Goal: Task Accomplishment & Management: Use online tool/utility

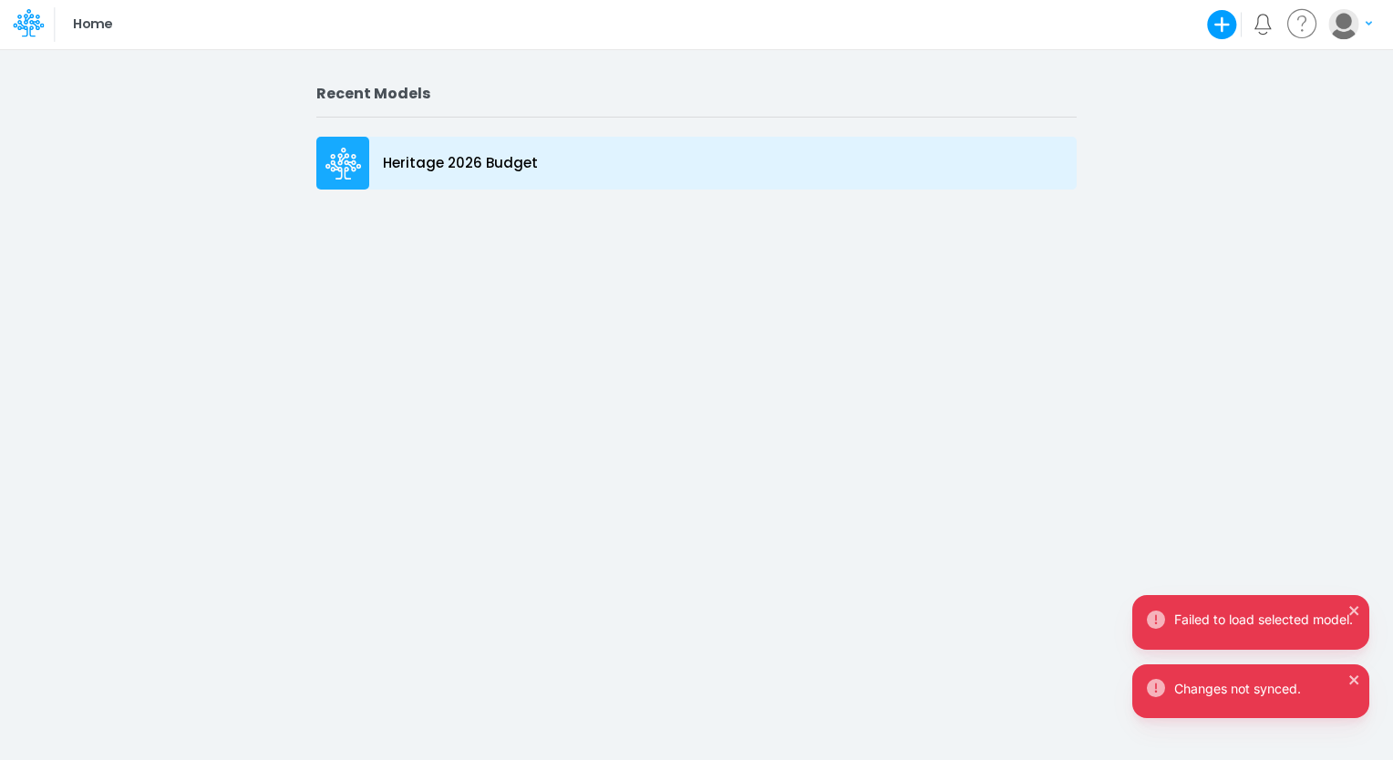
click at [483, 164] on p "Heritage 2026 Budget" at bounding box center [460, 163] width 155 height 21
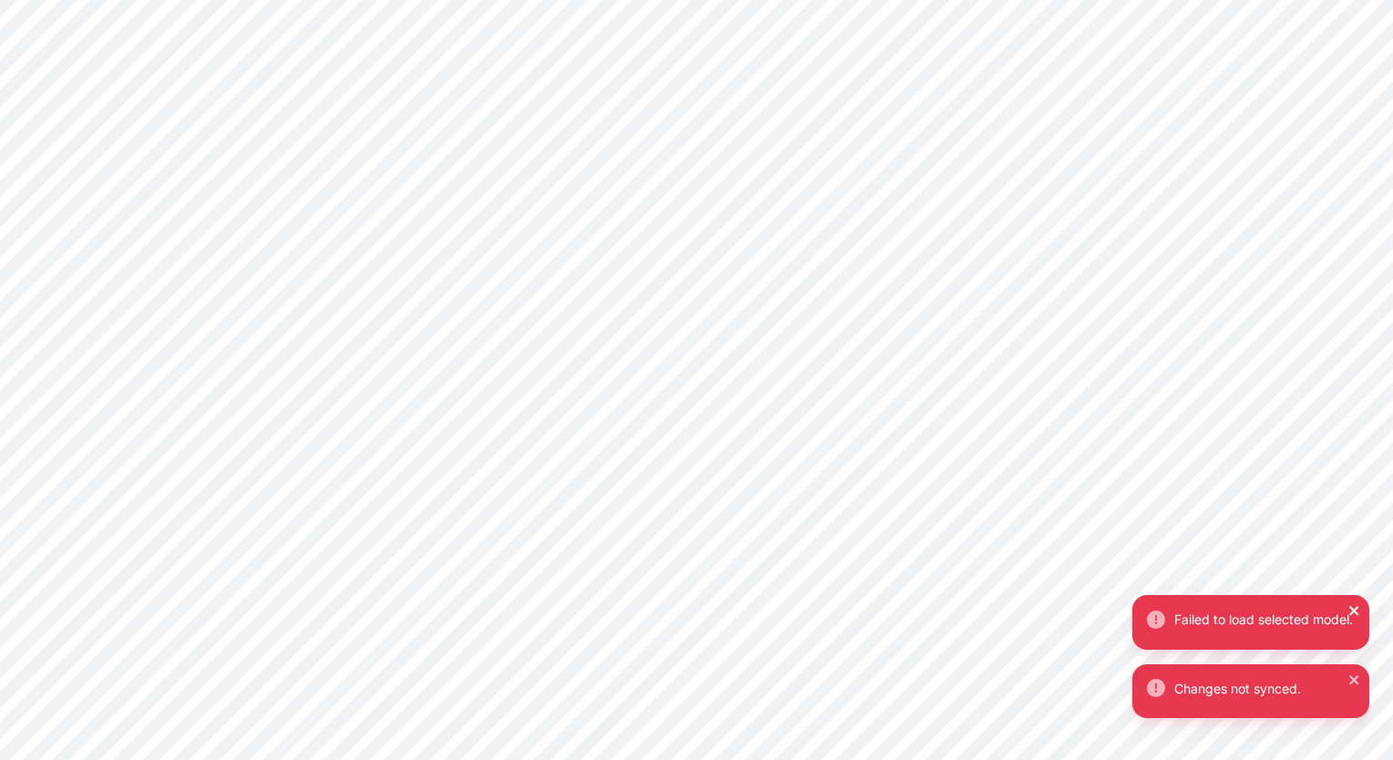
click at [1353, 606] on icon "close" at bounding box center [1353, 610] width 9 height 9
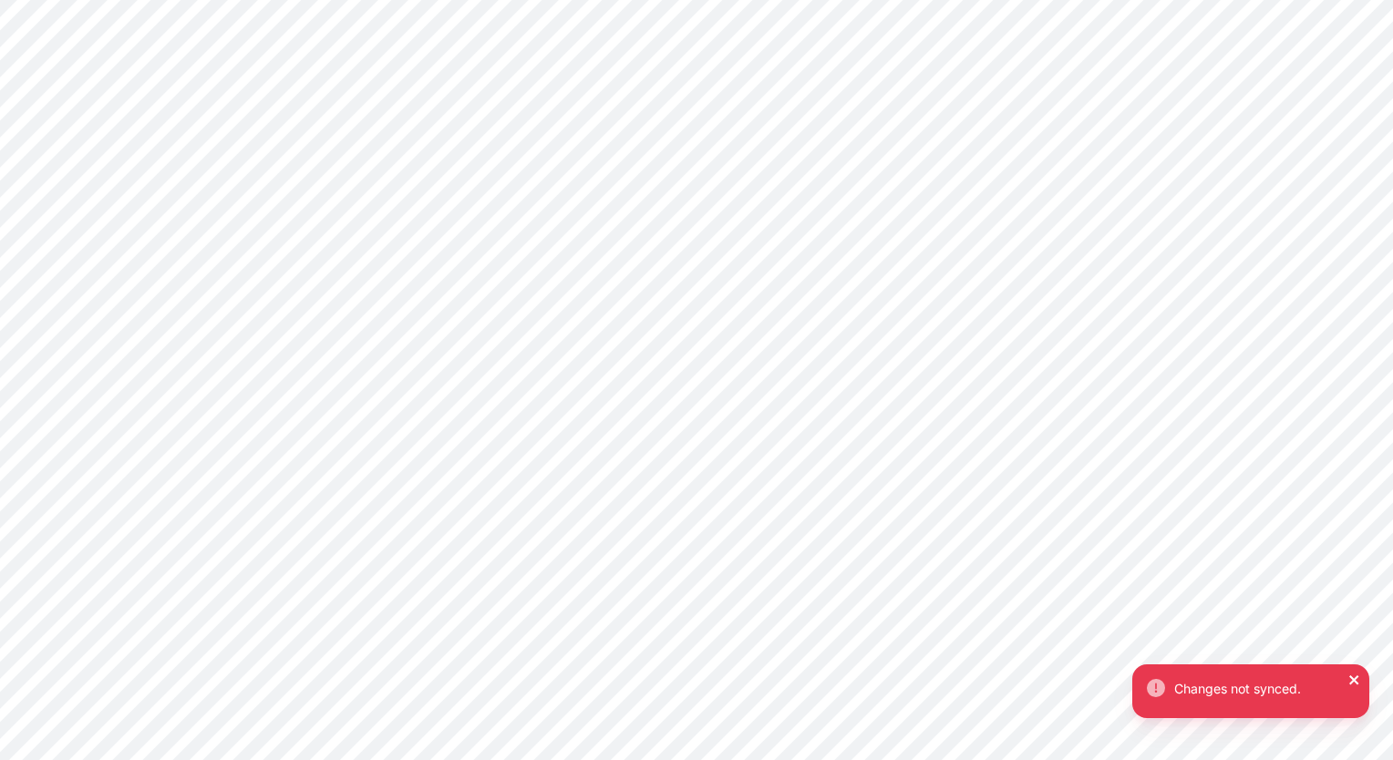
click at [1352, 681] on icon "close" at bounding box center [1353, 680] width 9 height 9
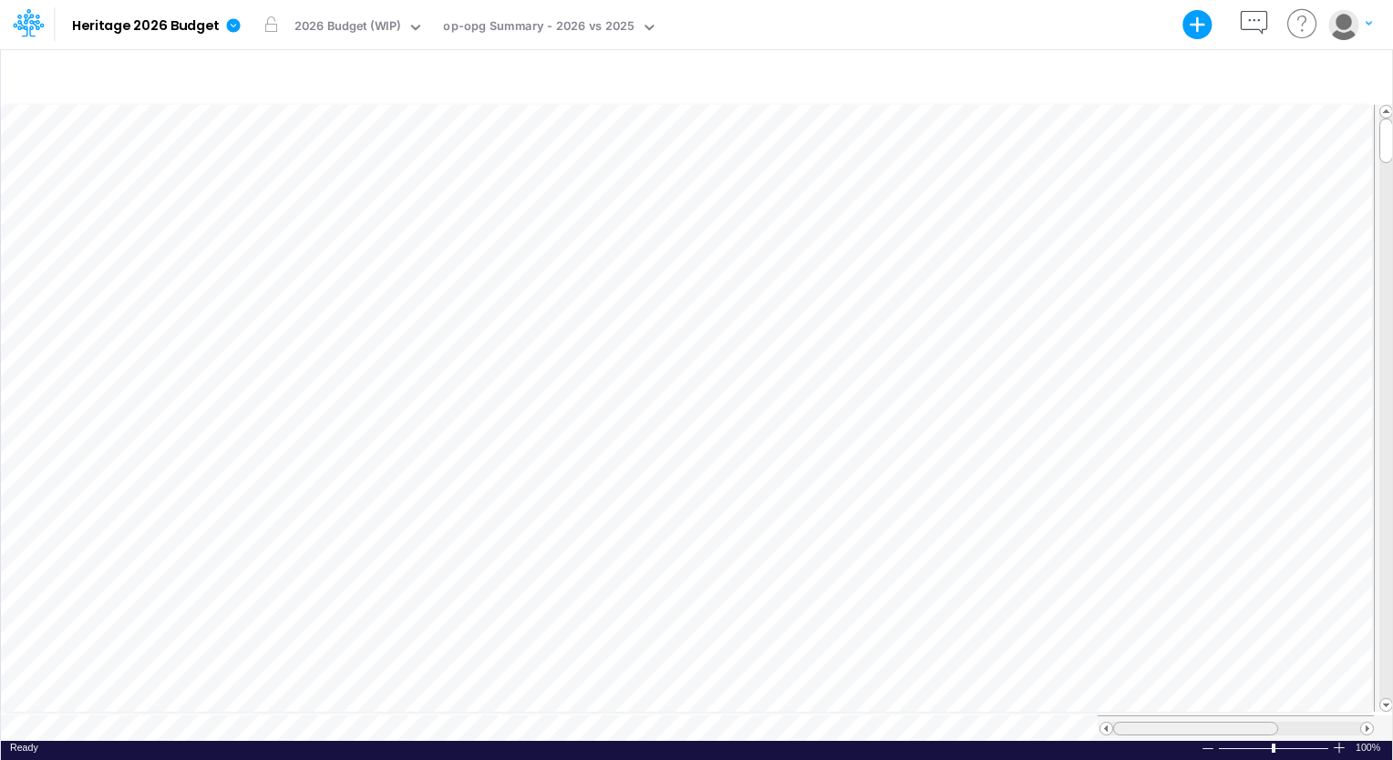
scroll to position [8, 0]
drag, startPoint x: 1145, startPoint y: 722, endPoint x: 1100, endPoint y: 720, distance: 45.6
click at [1100, 722] on div at bounding box center [1237, 729] width 274 height 14
drag, startPoint x: 1385, startPoint y: 141, endPoint x: 1389, endPoint y: 220, distance: 78.5
click at [1389, 220] on div at bounding box center [1386, 216] width 14 height 45
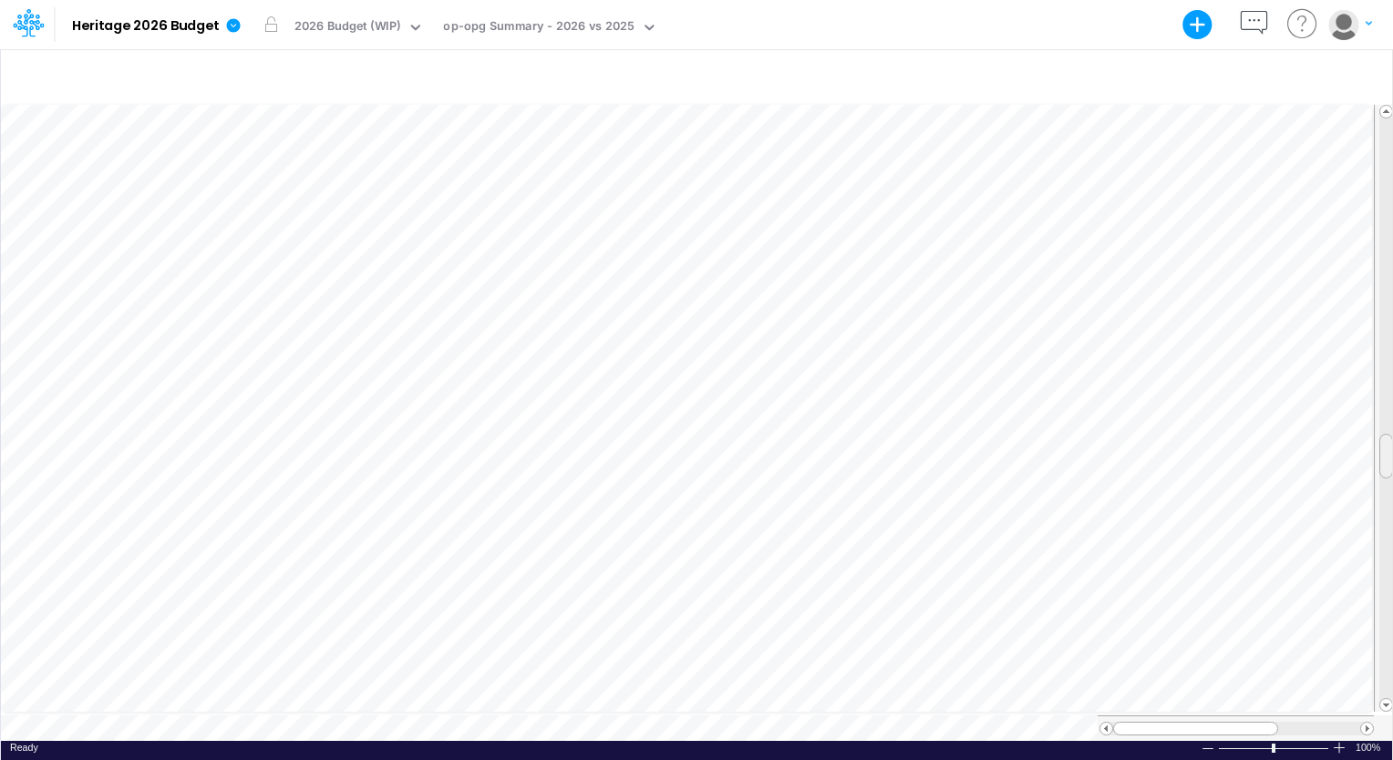
click at [1360, 445] on tr at bounding box center [697, 409] width 1393 height 614
drag, startPoint x: 1383, startPoint y: 437, endPoint x: 1396, endPoint y: 115, distance: 322.1
click at [1392, 115] on html "Model Heritage 2026 Budget Export Excel Scenario 2026 Budget (WIP) View op-opg …" at bounding box center [696, 380] width 1393 height 760
drag, startPoint x: 1390, startPoint y: 126, endPoint x: 1392, endPoint y: 243, distance: 116.7
click at [1392, 243] on div "Created with Highcharts 10.3.2 Paste Cut Copy AutoFill Ready 100% Sum: null Max…" at bounding box center [696, 404] width 1393 height 712
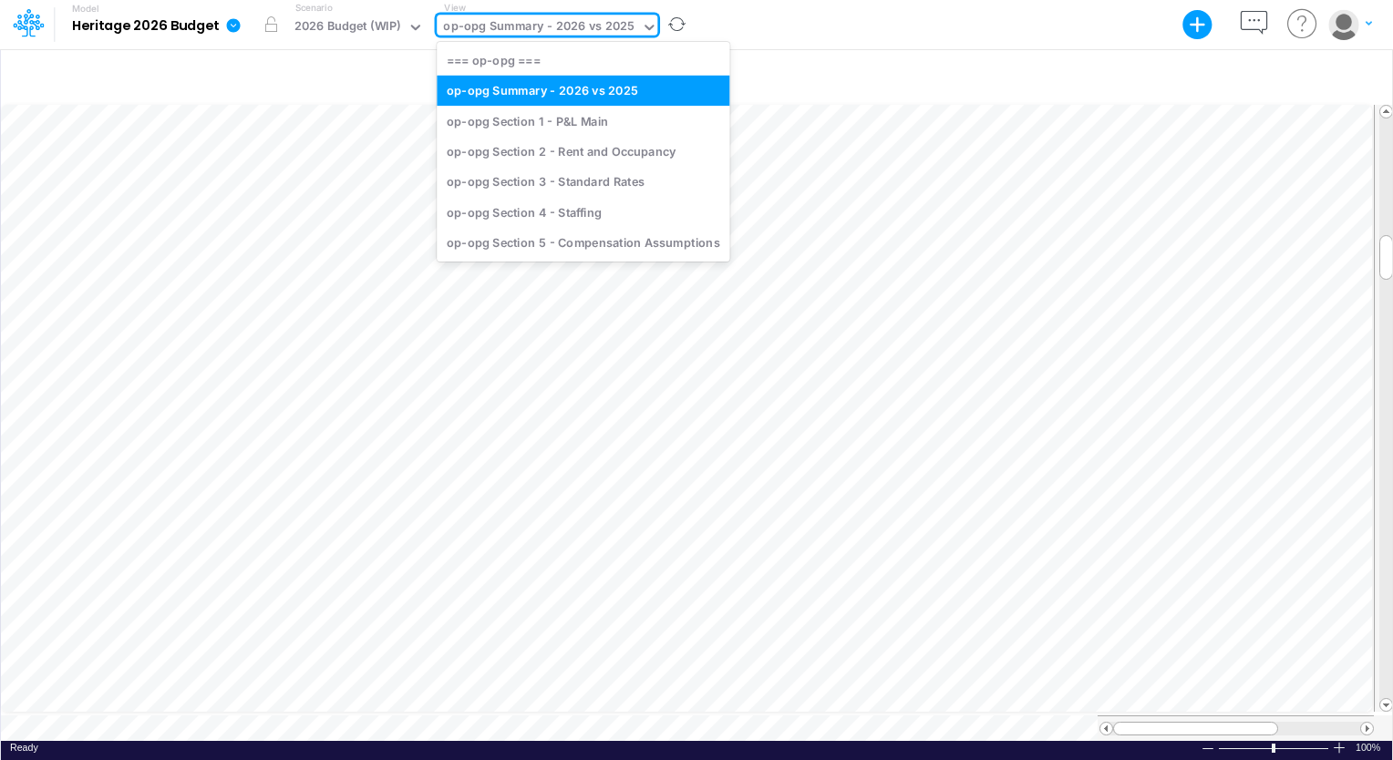
click at [646, 27] on icon at bounding box center [649, 27] width 16 height 16
click at [558, 212] on div "op-opg Section 4 - Staffing" at bounding box center [583, 212] width 293 height 30
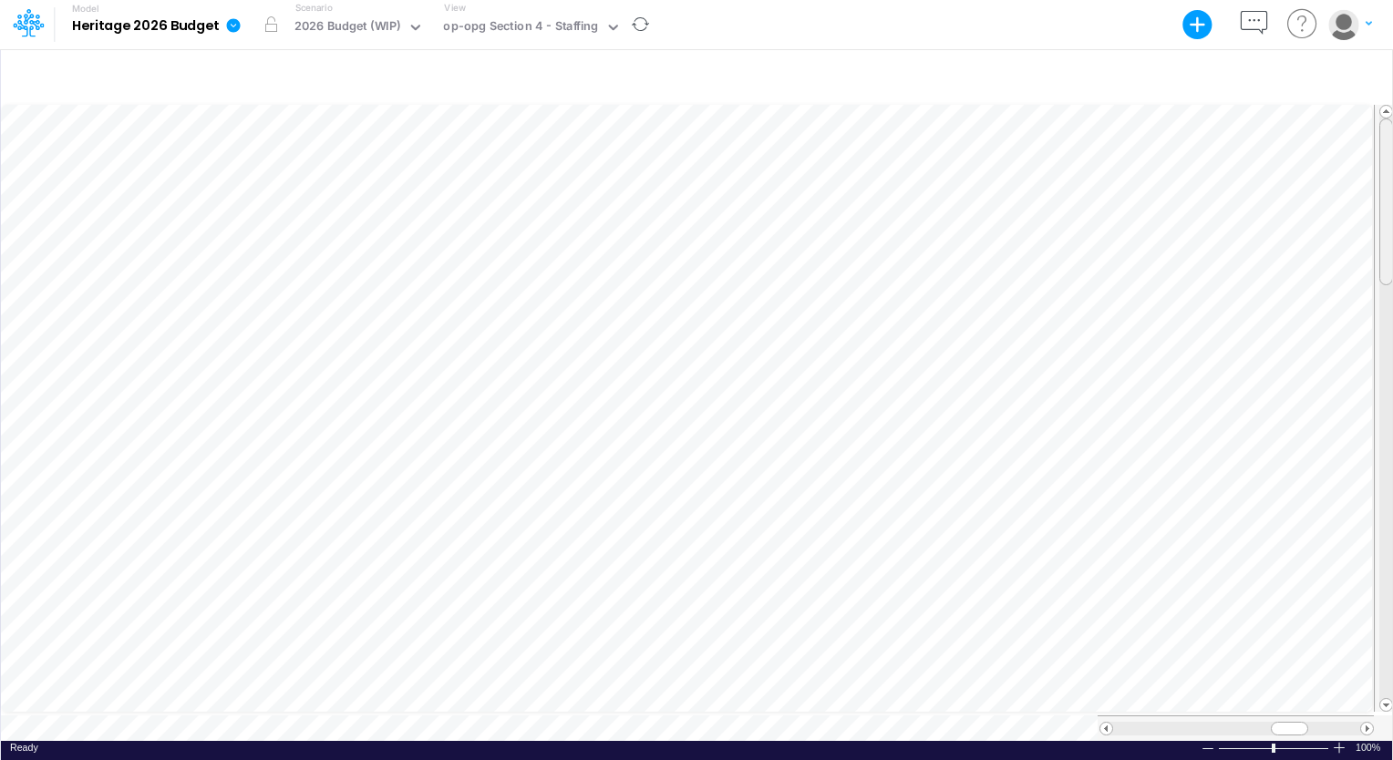
scroll to position [8, 0]
drag, startPoint x: 1382, startPoint y: 260, endPoint x: 1396, endPoint y: 483, distance: 223.8
click at [1392, 483] on html "Model Heritage 2026 Budget Export Excel Scenario 2026 Budget (WIP) View op-opg …" at bounding box center [696, 380] width 1393 height 760
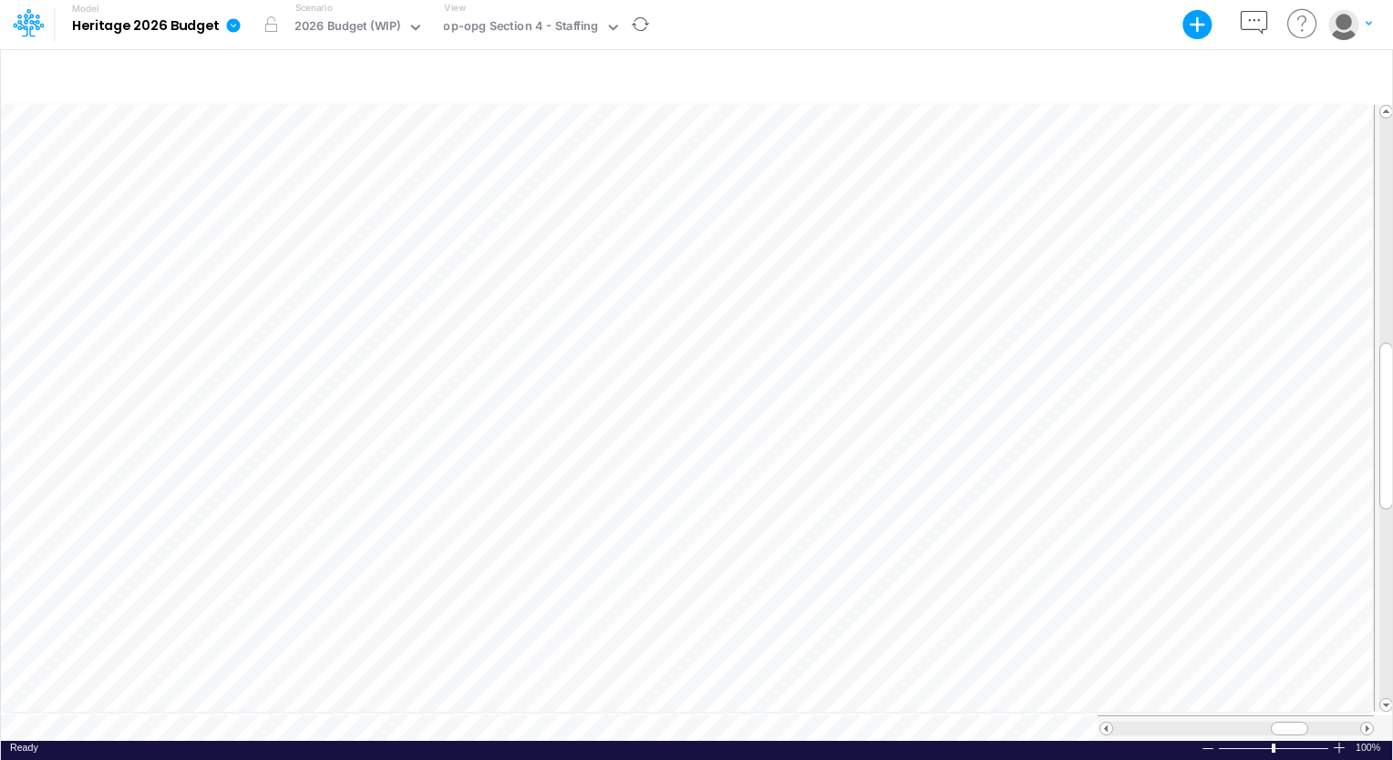
scroll to position [8, 2]
drag, startPoint x: 1390, startPoint y: 487, endPoint x: 1346, endPoint y: 86, distance: 403.6
click at [1346, 86] on div "Paste Cut Copy AutoFill Health Services Coordinator Ready 100% Sum: null Max: n…" at bounding box center [696, 404] width 1392 height 712
click at [1317, 508] on tr at bounding box center [697, 409] width 1393 height 614
drag, startPoint x: 681, startPoint y: 61, endPoint x: 532, endPoint y: 67, distance: 148.7
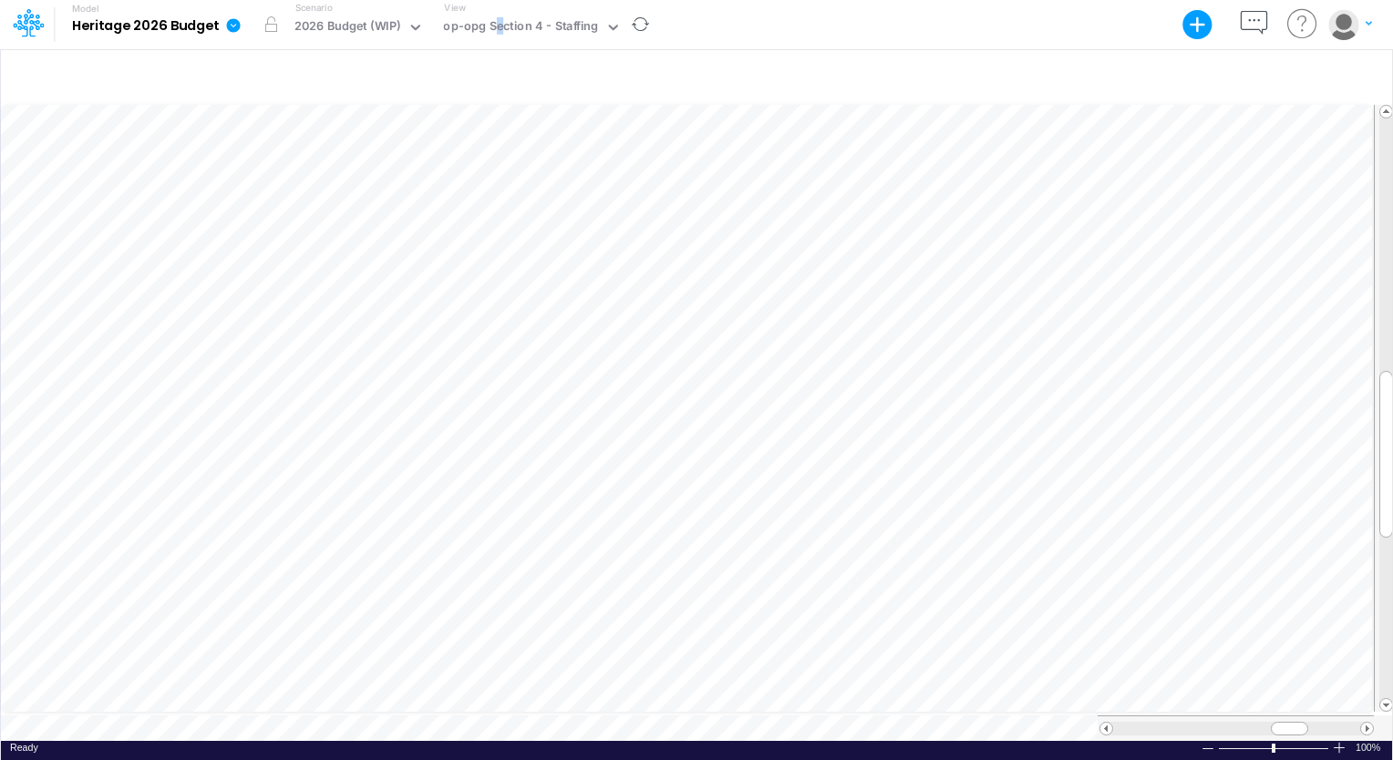
drag, startPoint x: 532, startPoint y: 67, endPoint x: 497, endPoint y: 45, distance: 41.8
click at [497, 45] on div "View op-opg Section 4 - Staffing" at bounding box center [529, 24] width 184 height 47
drag, startPoint x: 497, startPoint y: 45, endPoint x: 448, endPoint y: 71, distance: 55.9
click at [448, 71] on div at bounding box center [696, 76] width 1391 height 51
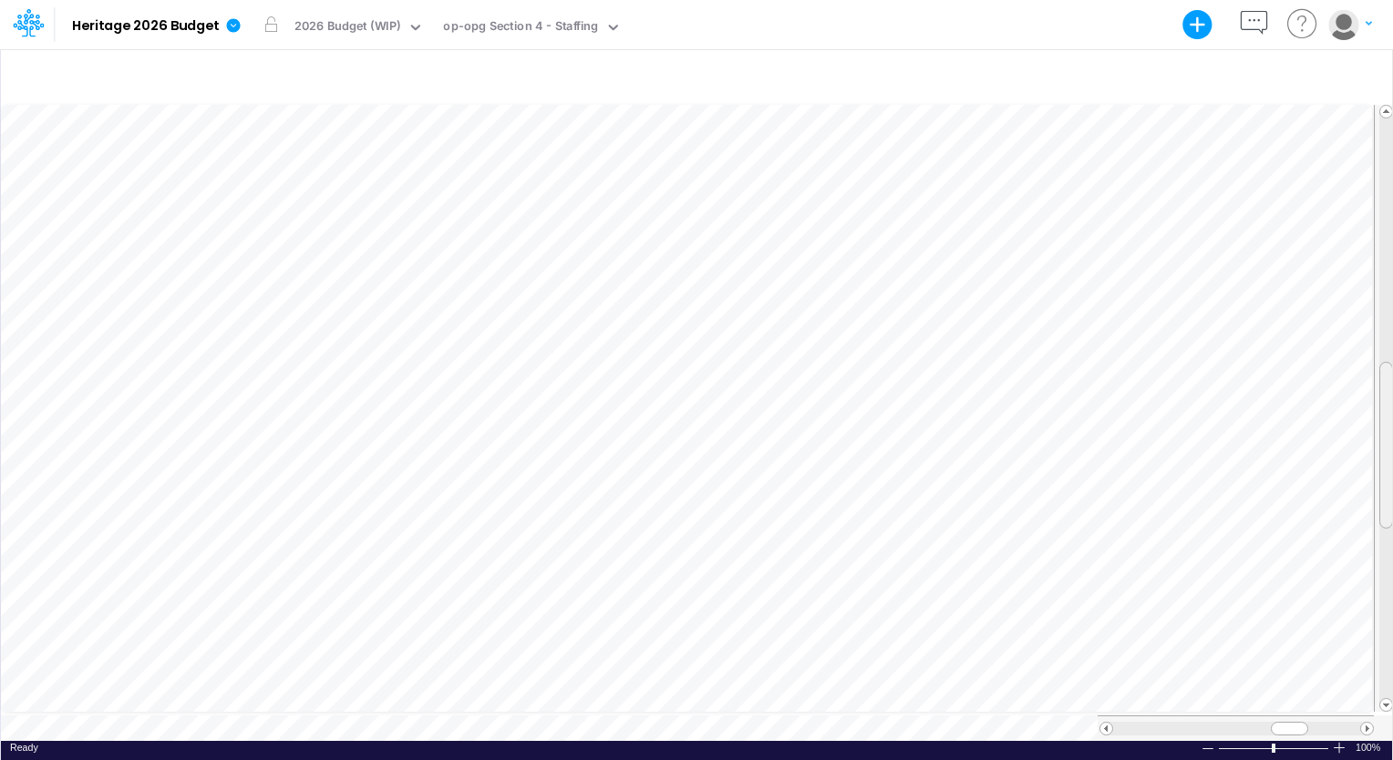
click at [1389, 411] on div at bounding box center [1386, 445] width 14 height 167
click at [1359, 258] on tr at bounding box center [697, 409] width 1393 height 614
drag, startPoint x: 1379, startPoint y: 210, endPoint x: 1375, endPoint y: 146, distance: 64.0
click at [1375, 146] on div at bounding box center [1384, 408] width 20 height 607
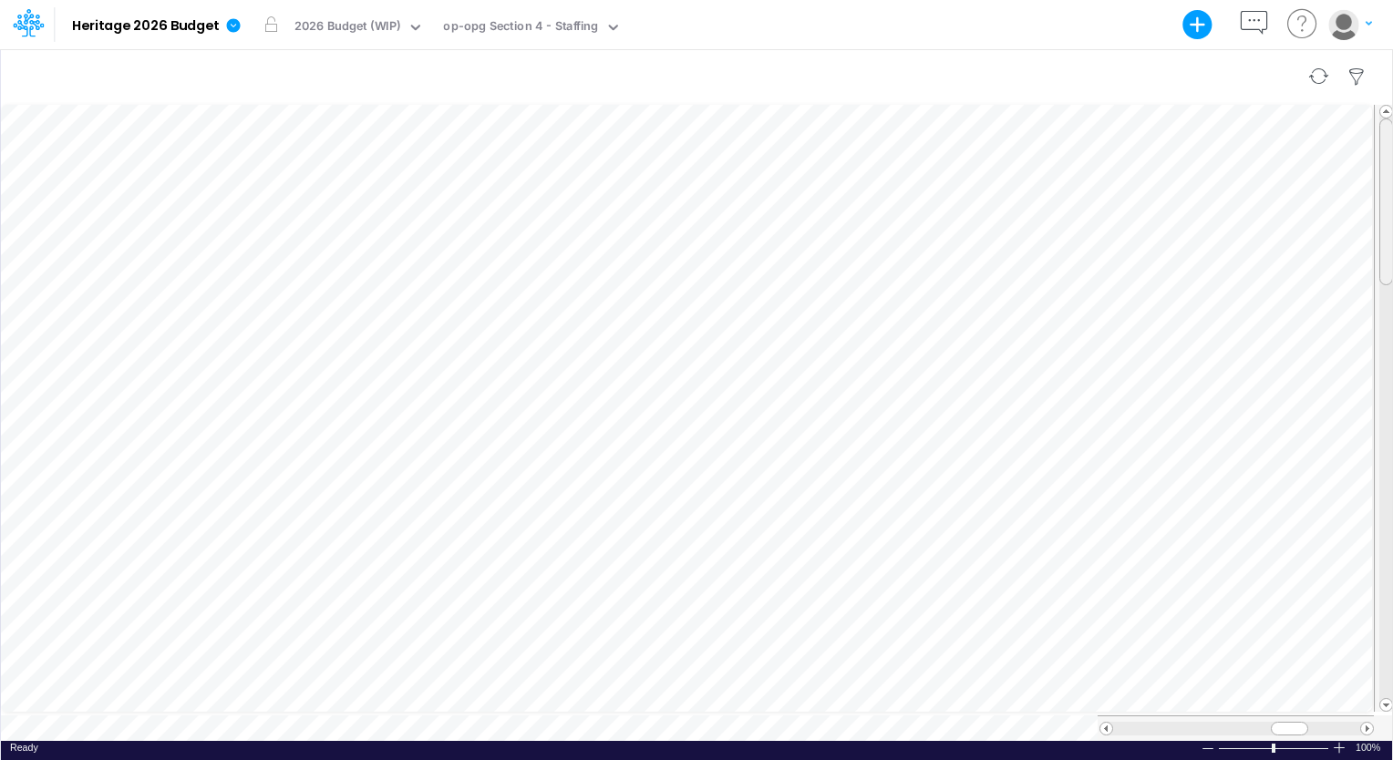
drag, startPoint x: 1388, startPoint y: 172, endPoint x: 1384, endPoint y: 91, distance: 81.2
click at [1384, 91] on div "Paste Cut Copy AutoFill Ready 100% Sum: null Max: null Min: null Numerical Coun…" at bounding box center [696, 404] width 1392 height 712
click at [356, 25] on div "2026 Budget (WIP)" at bounding box center [347, 27] width 107 height 21
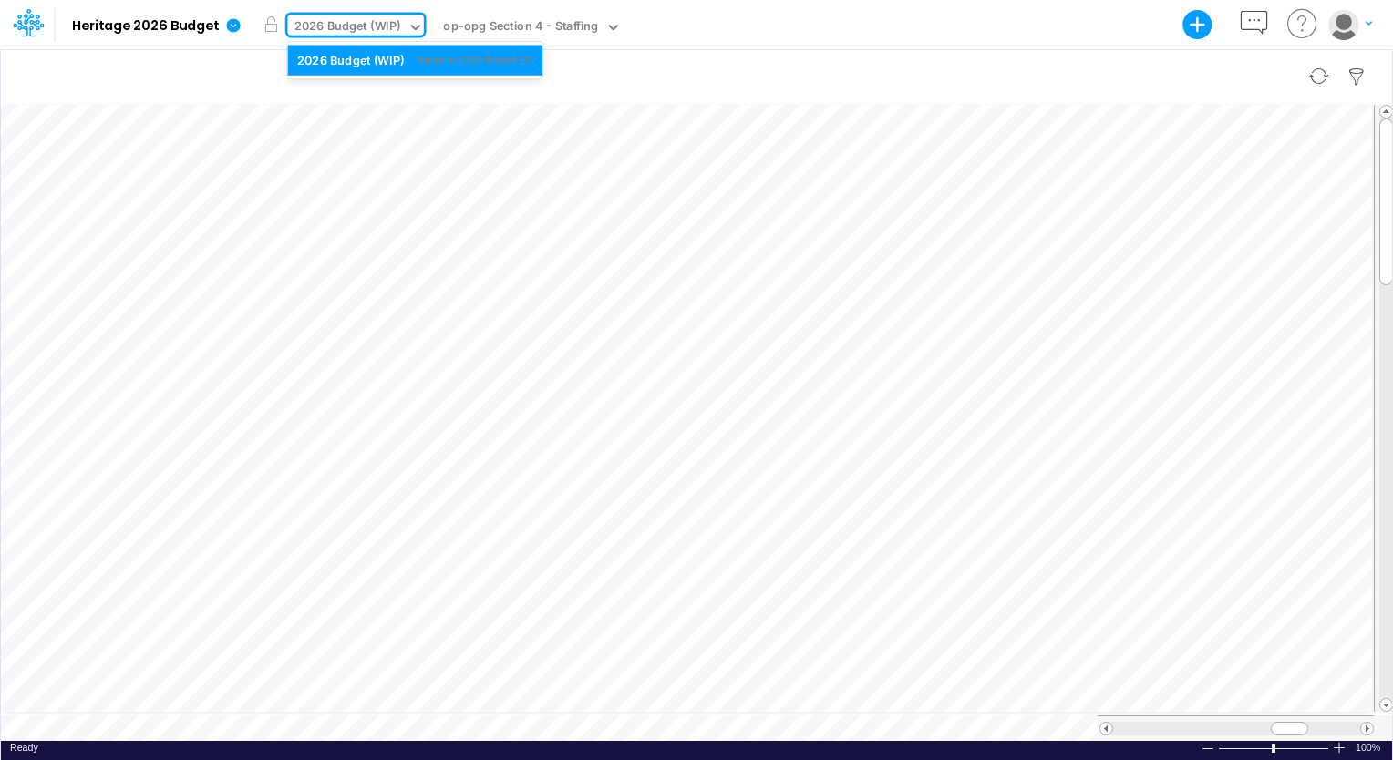
click at [622, 61] on div at bounding box center [696, 76] width 1391 height 51
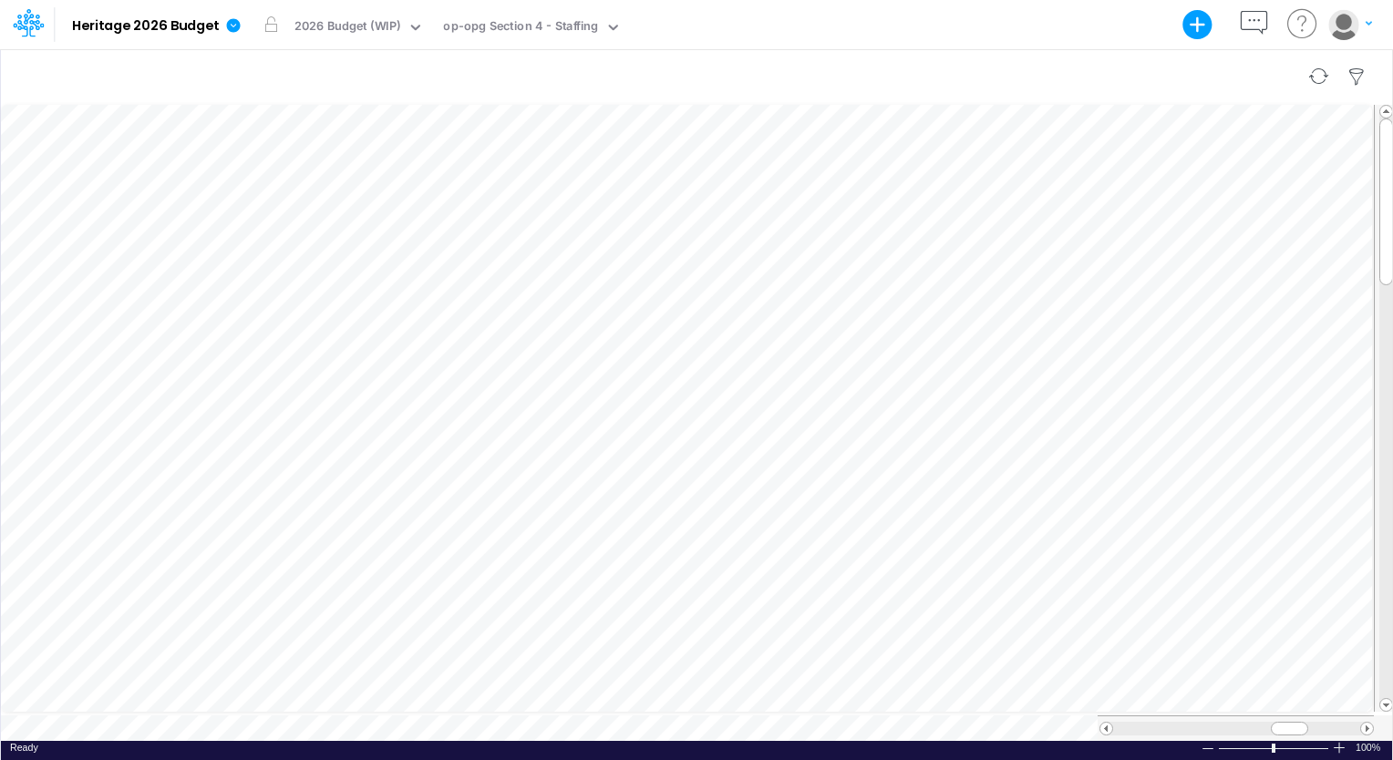
scroll to position [8, 2]
drag, startPoint x: 1383, startPoint y: 213, endPoint x: 1392, endPoint y: 206, distance: 11.7
click at [1392, 206] on html "Model Heritage 2026 Budget Export Excel Scenario 2026 Budget (WIP) View op-opg …" at bounding box center [696, 380] width 1393 height 760
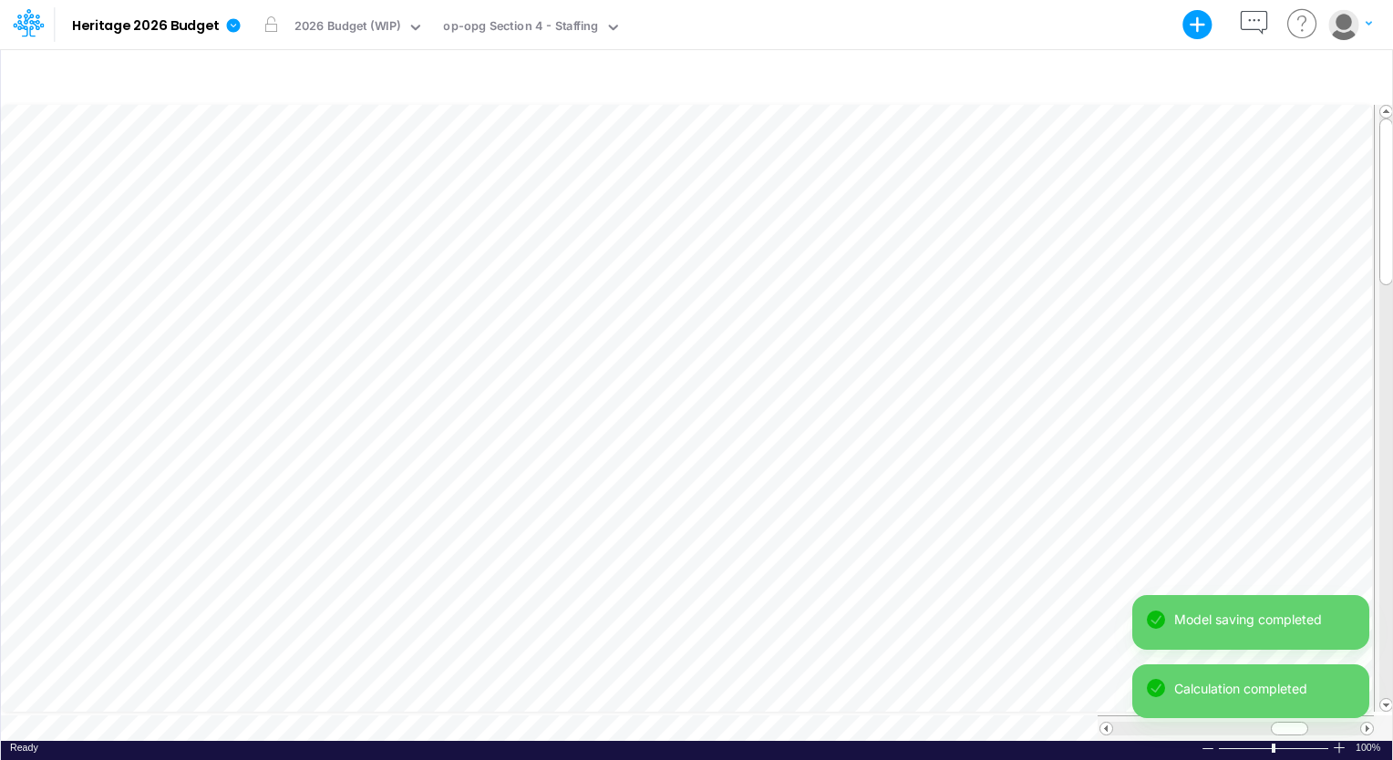
scroll to position [8, 2]
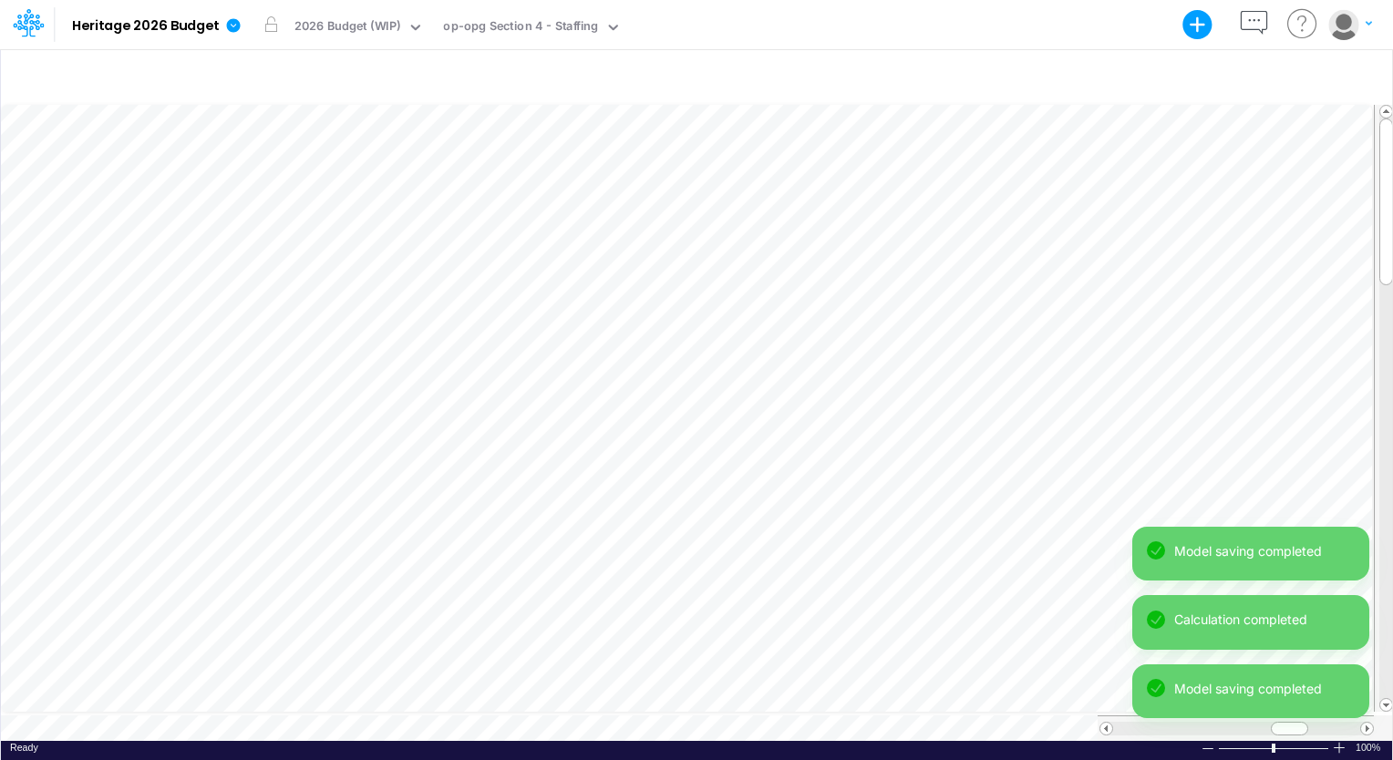
scroll to position [8, 2]
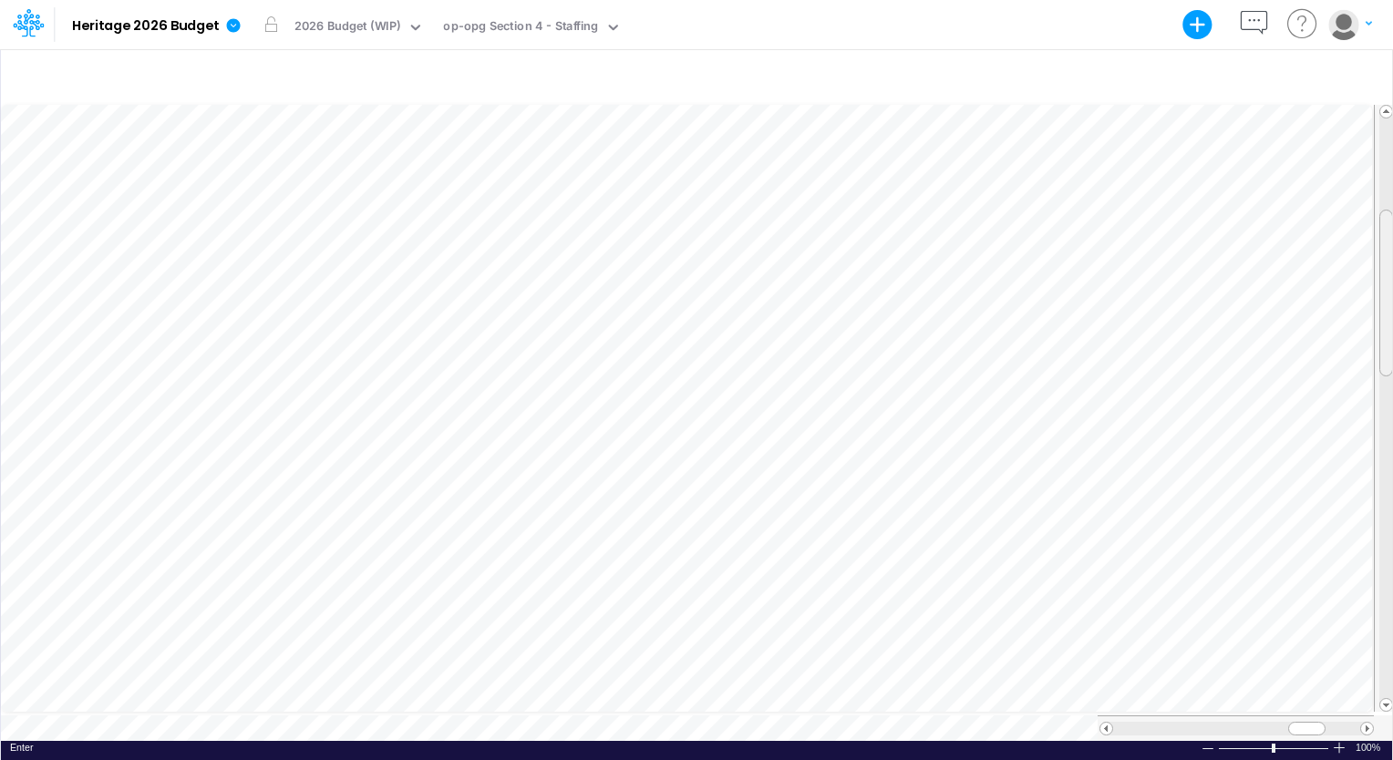
drag, startPoint x: 1386, startPoint y: 166, endPoint x: 1388, endPoint y: 261, distance: 94.8
click at [1388, 261] on div at bounding box center [1386, 293] width 14 height 167
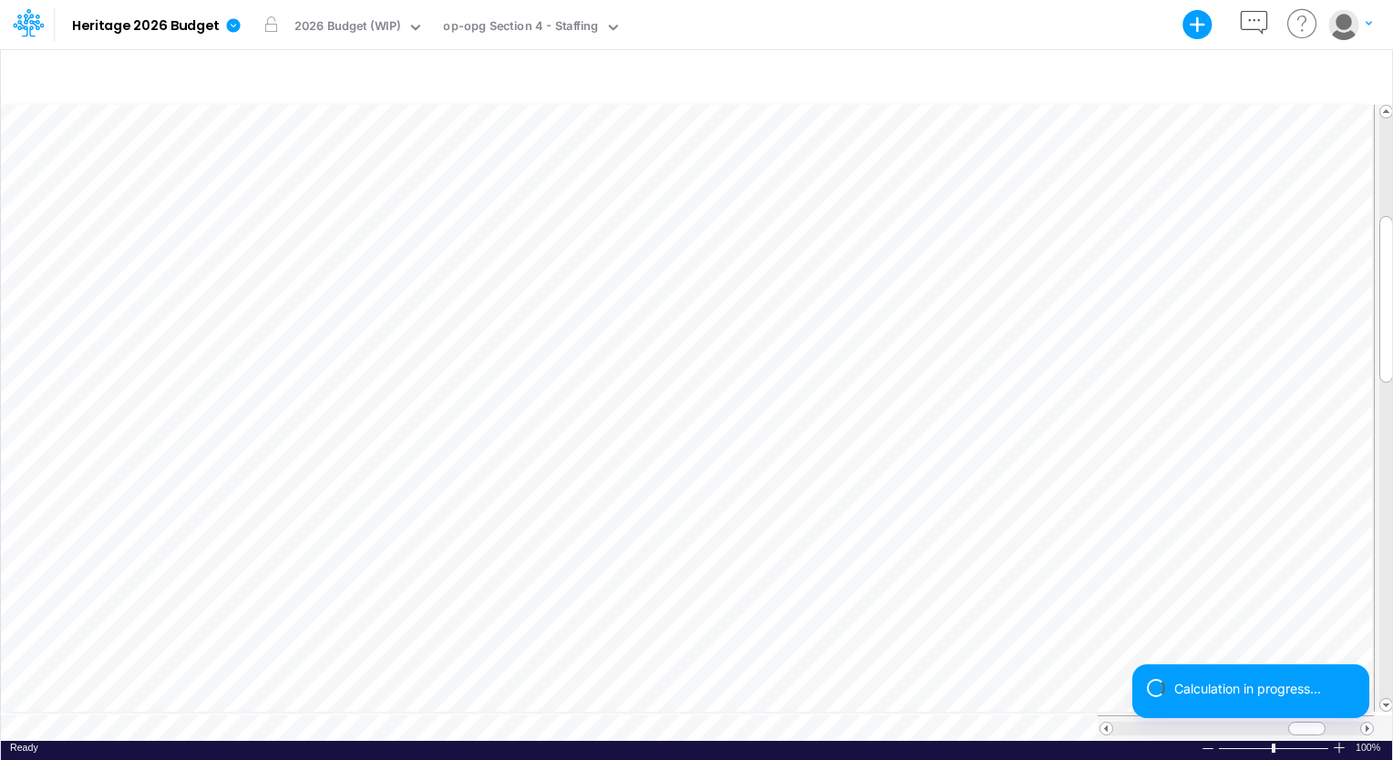
scroll to position [8, 2]
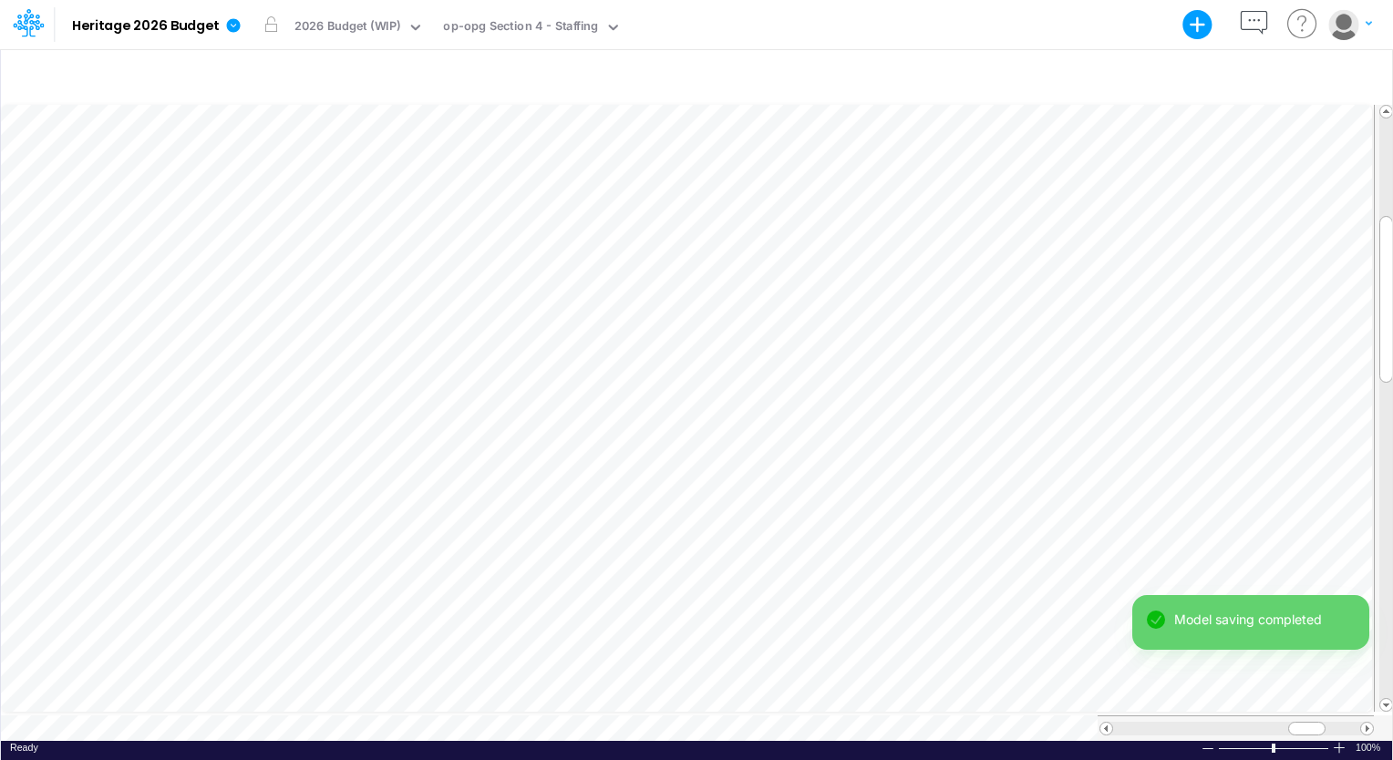
scroll to position [8, 2]
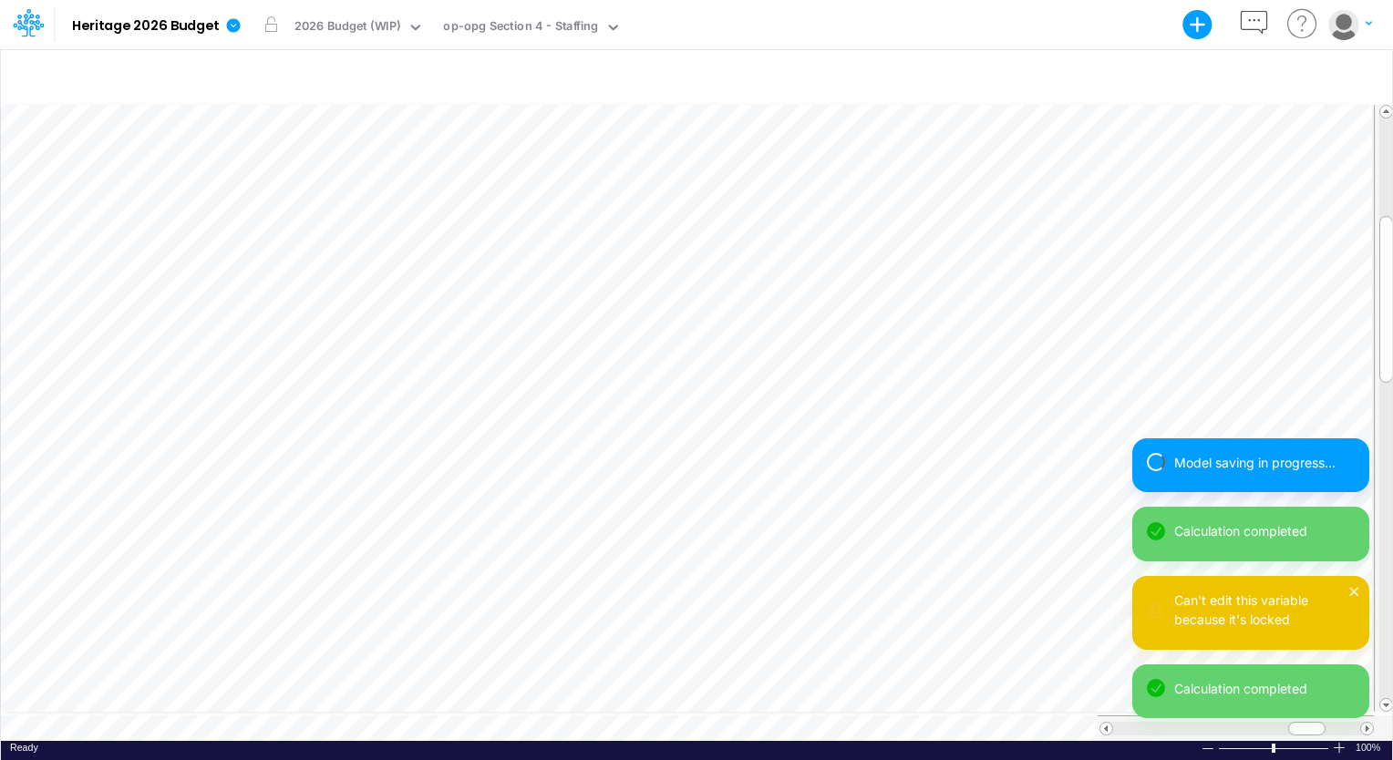
scroll to position [8, 2]
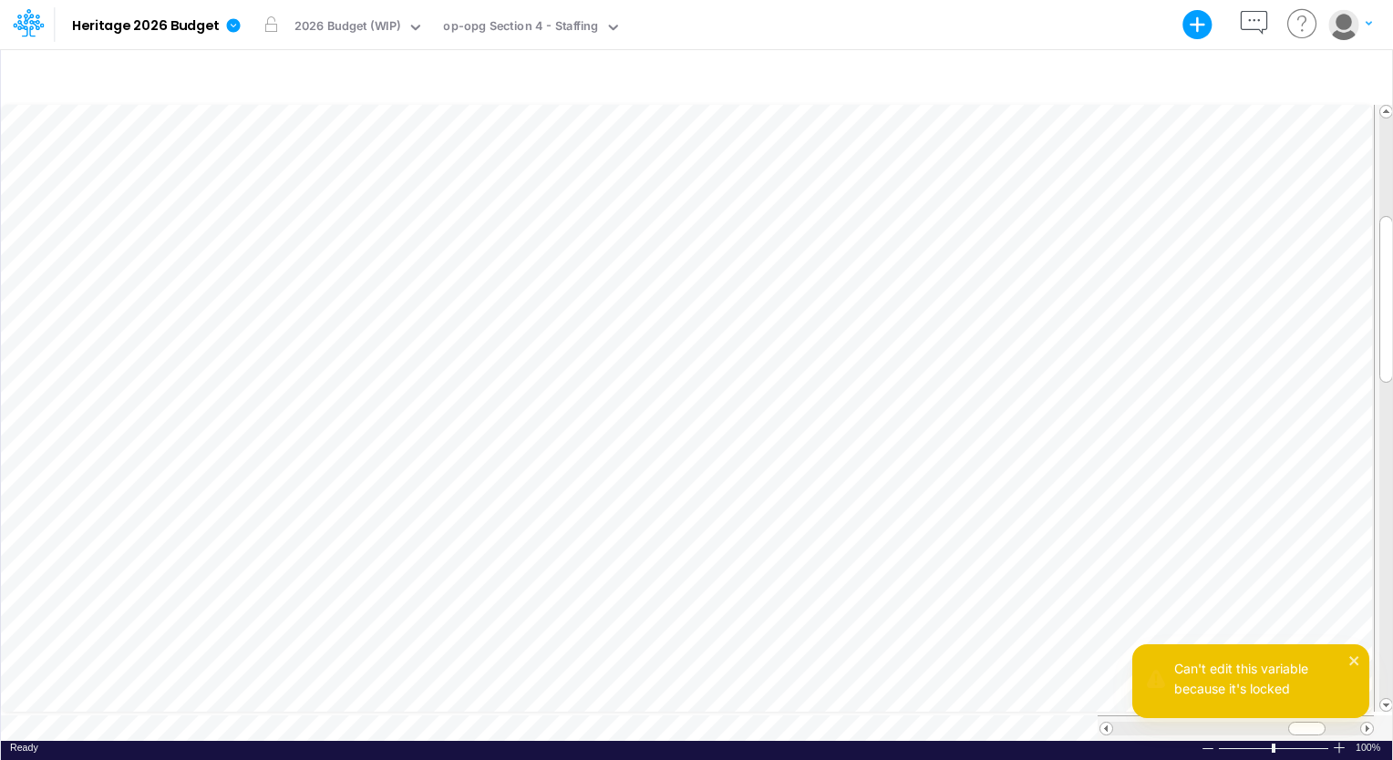
scroll to position [8, 2]
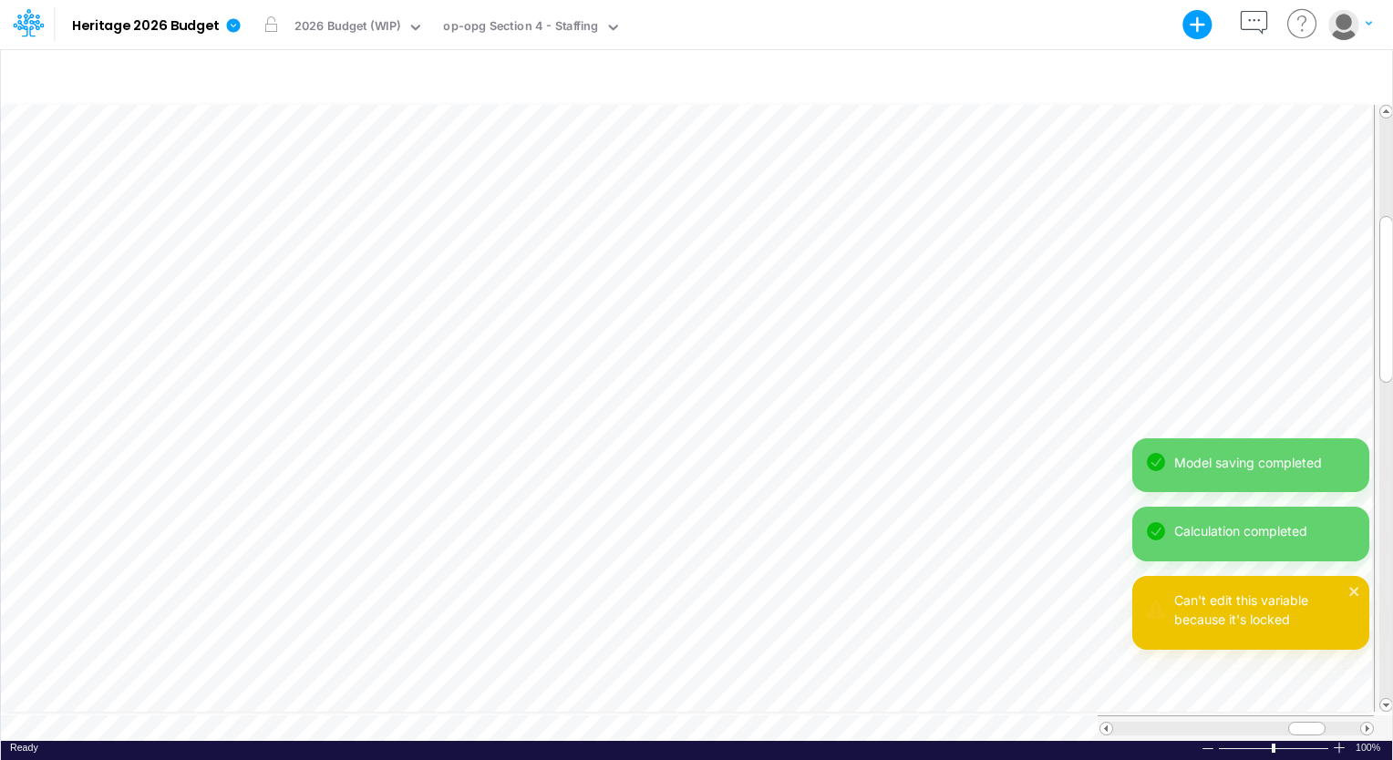
scroll to position [8, 2]
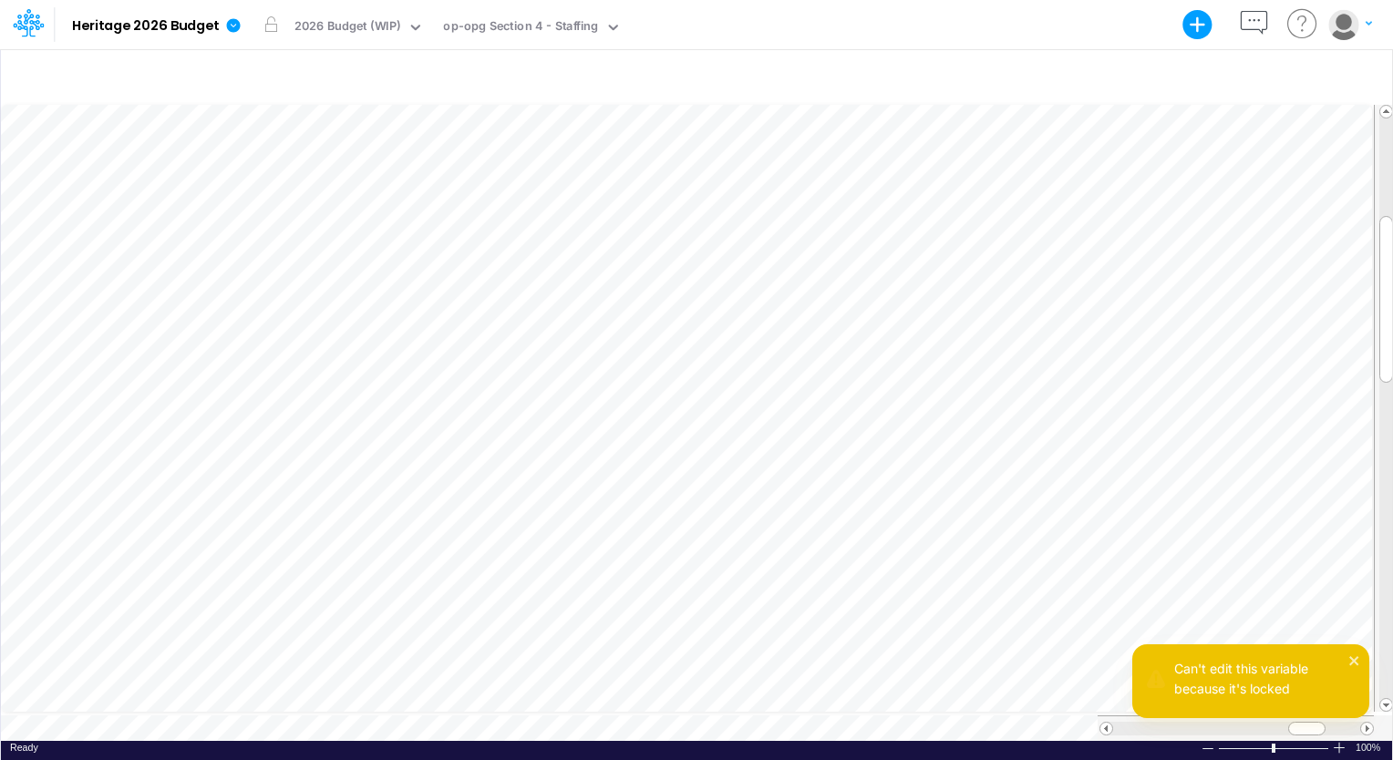
scroll to position [8, 2]
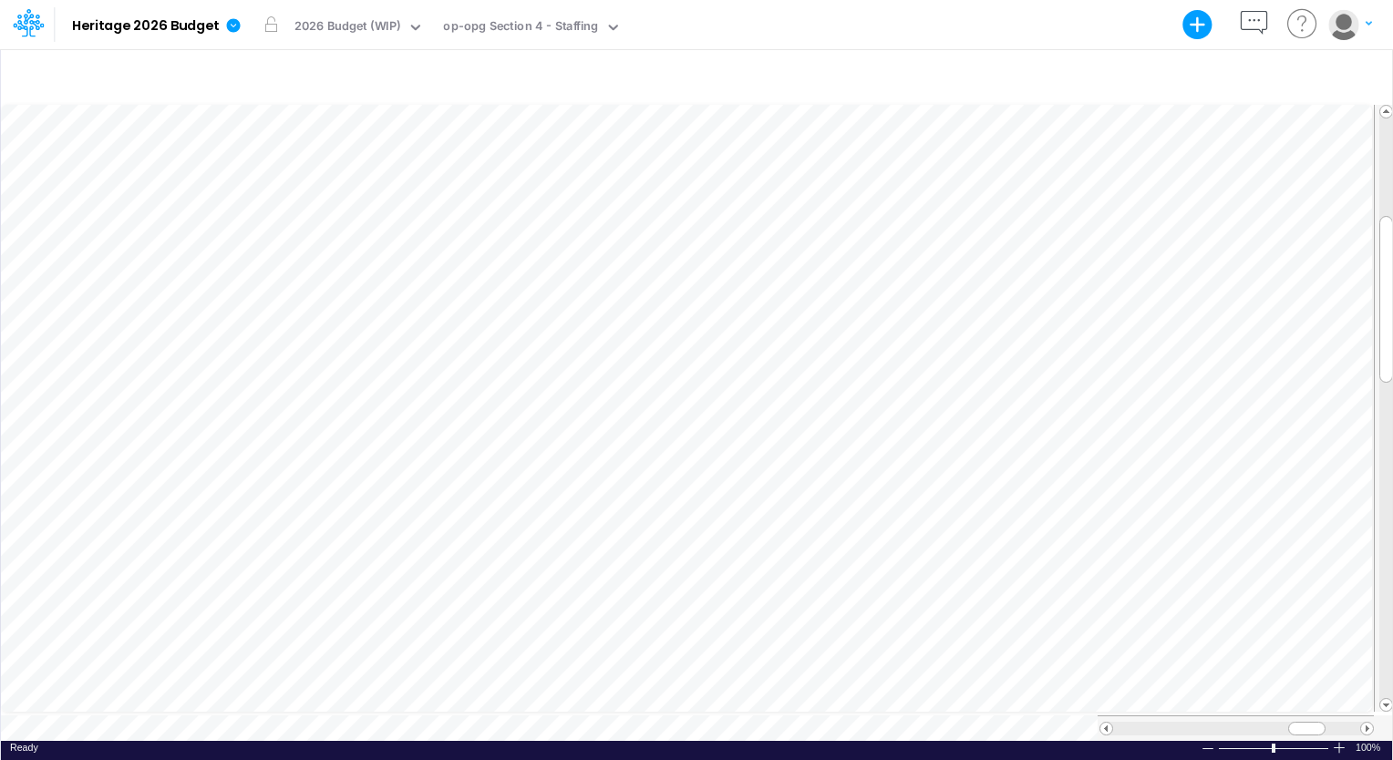
scroll to position [8, 2]
drag, startPoint x: 1386, startPoint y: 340, endPoint x: 1391, endPoint y: 456, distance: 115.9
click at [1391, 456] on div at bounding box center [1386, 409] width 14 height 167
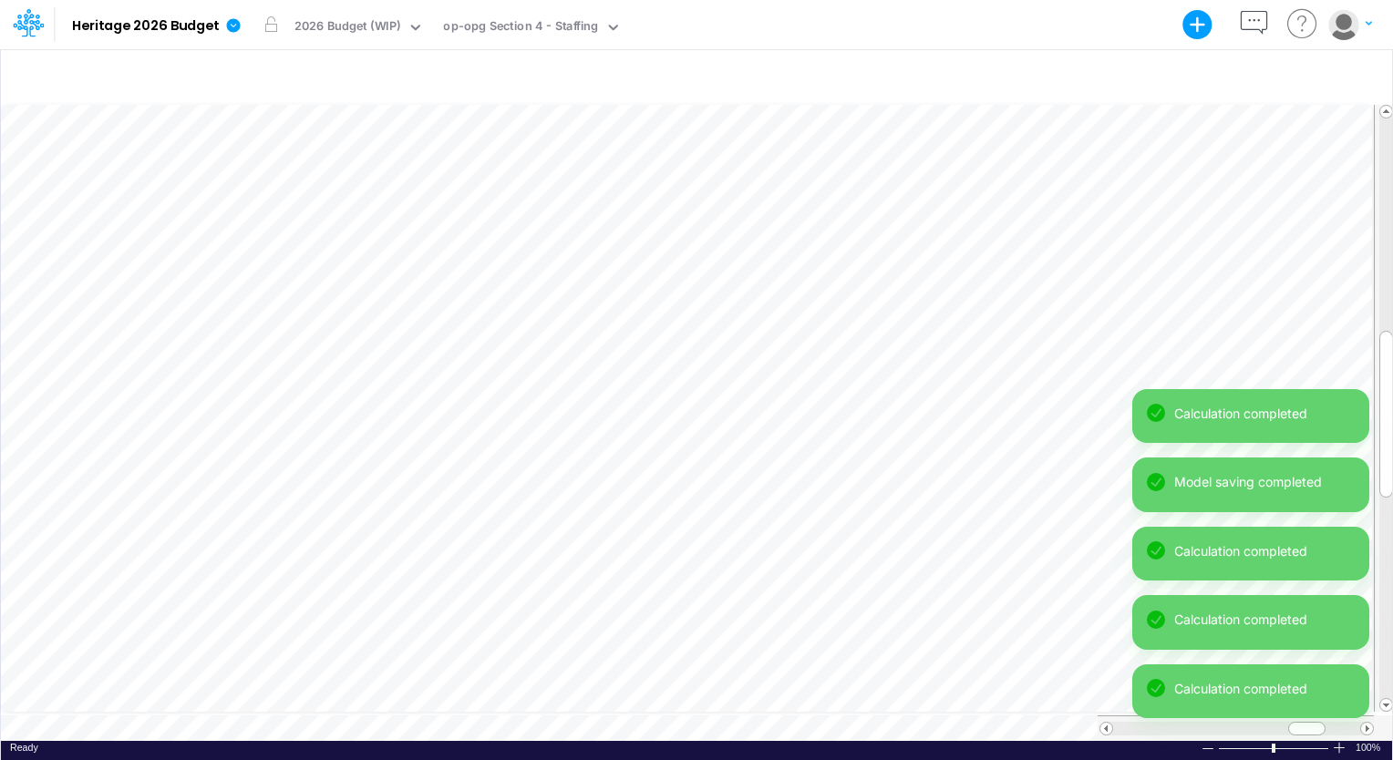
scroll to position [8, 2]
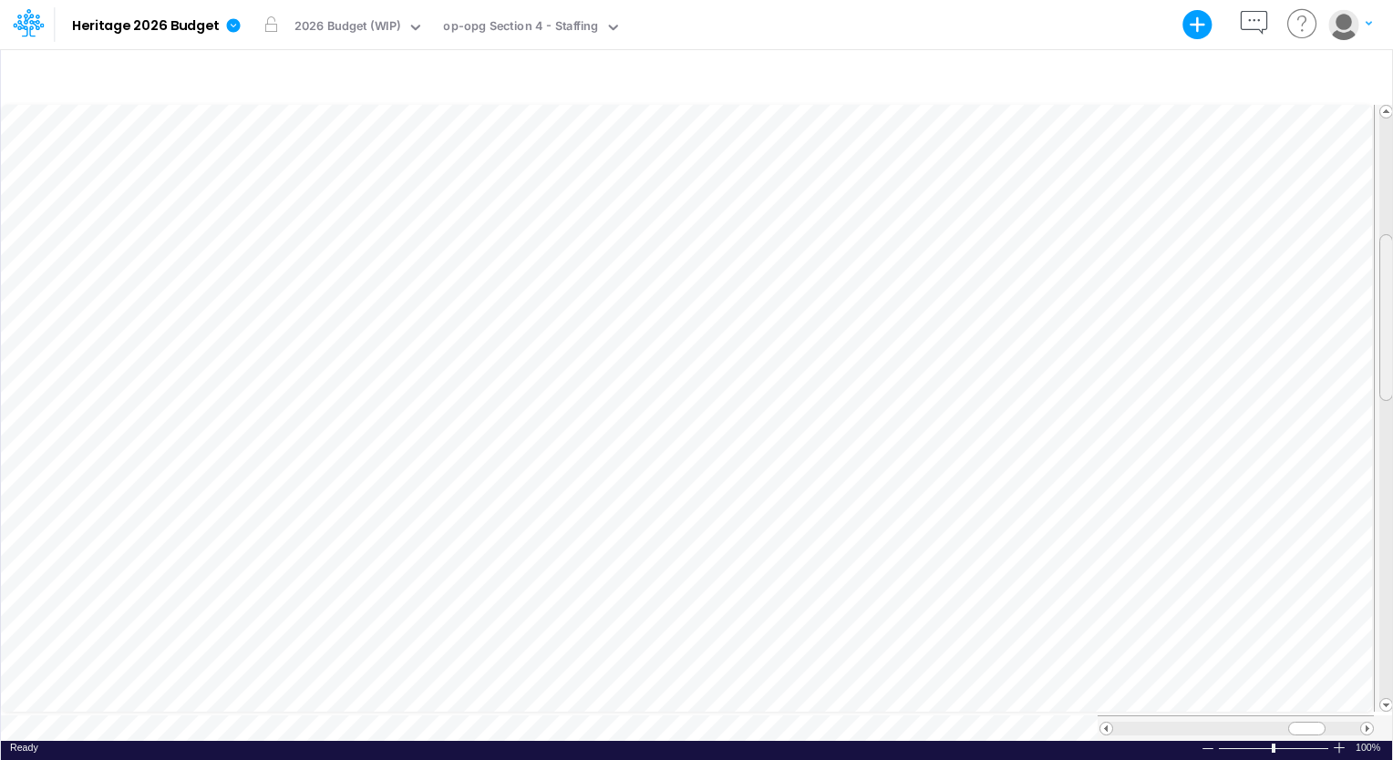
drag, startPoint x: 1383, startPoint y: 427, endPoint x: 1380, endPoint y: 330, distance: 96.7
click at [1380, 330] on div at bounding box center [1386, 317] width 14 height 167
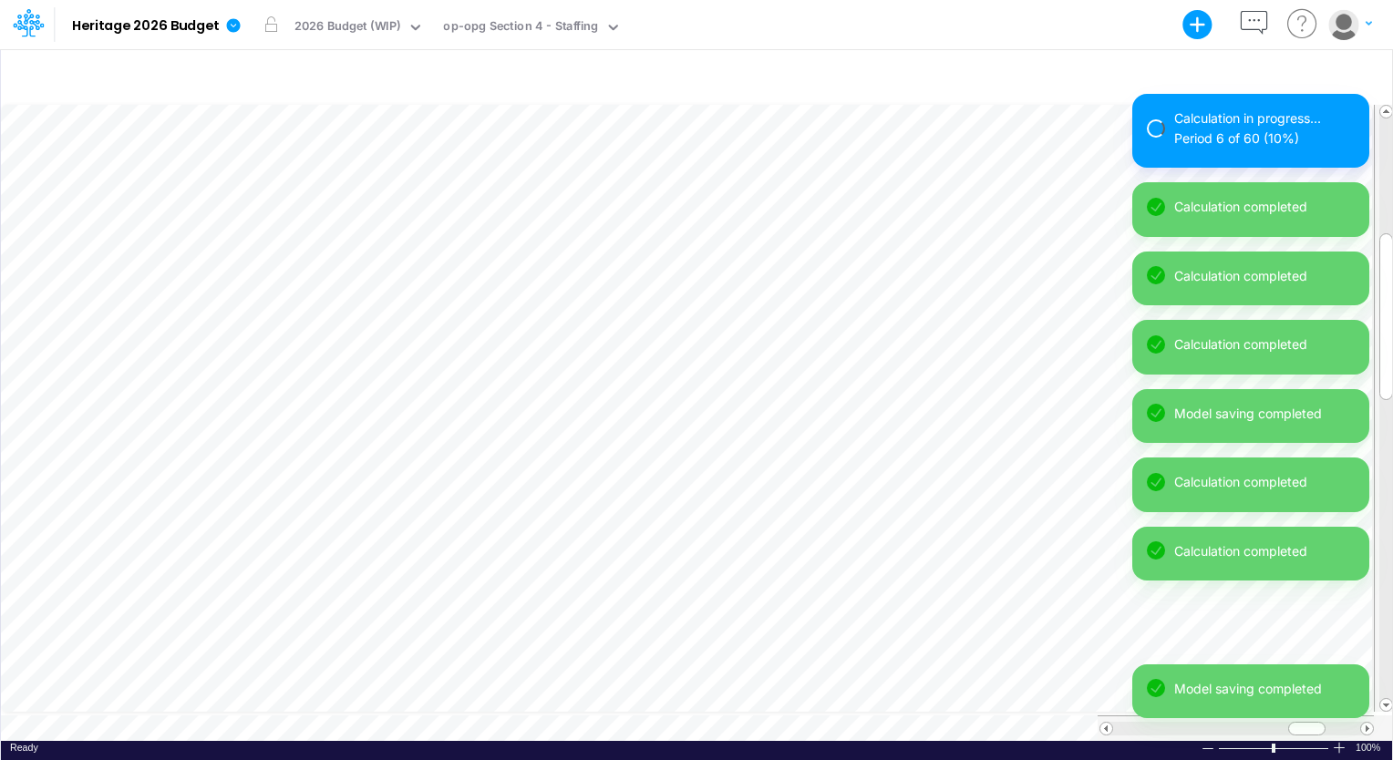
scroll to position [8, 2]
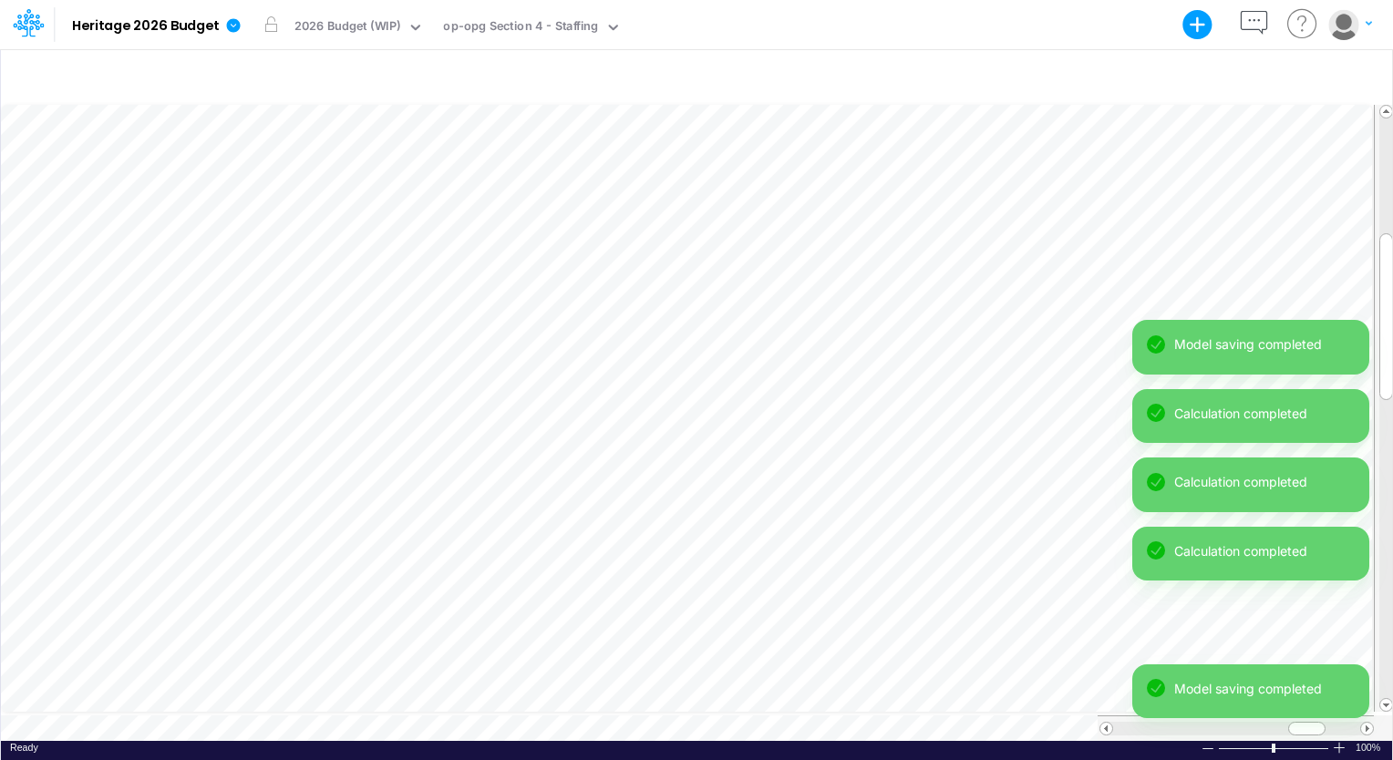
scroll to position [8, 2]
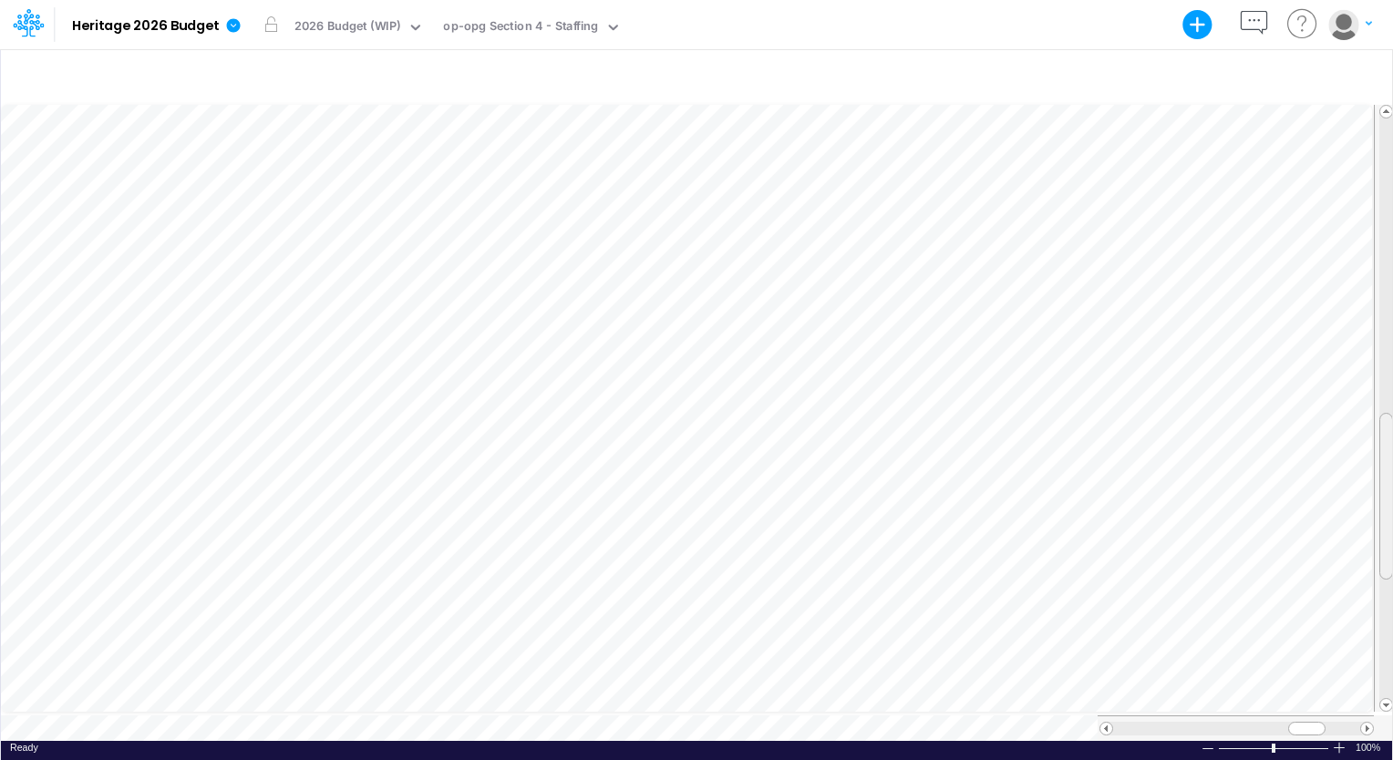
drag, startPoint x: 1387, startPoint y: 257, endPoint x: 1388, endPoint y: 440, distance: 183.3
click at [1388, 440] on div at bounding box center [1386, 496] width 14 height 167
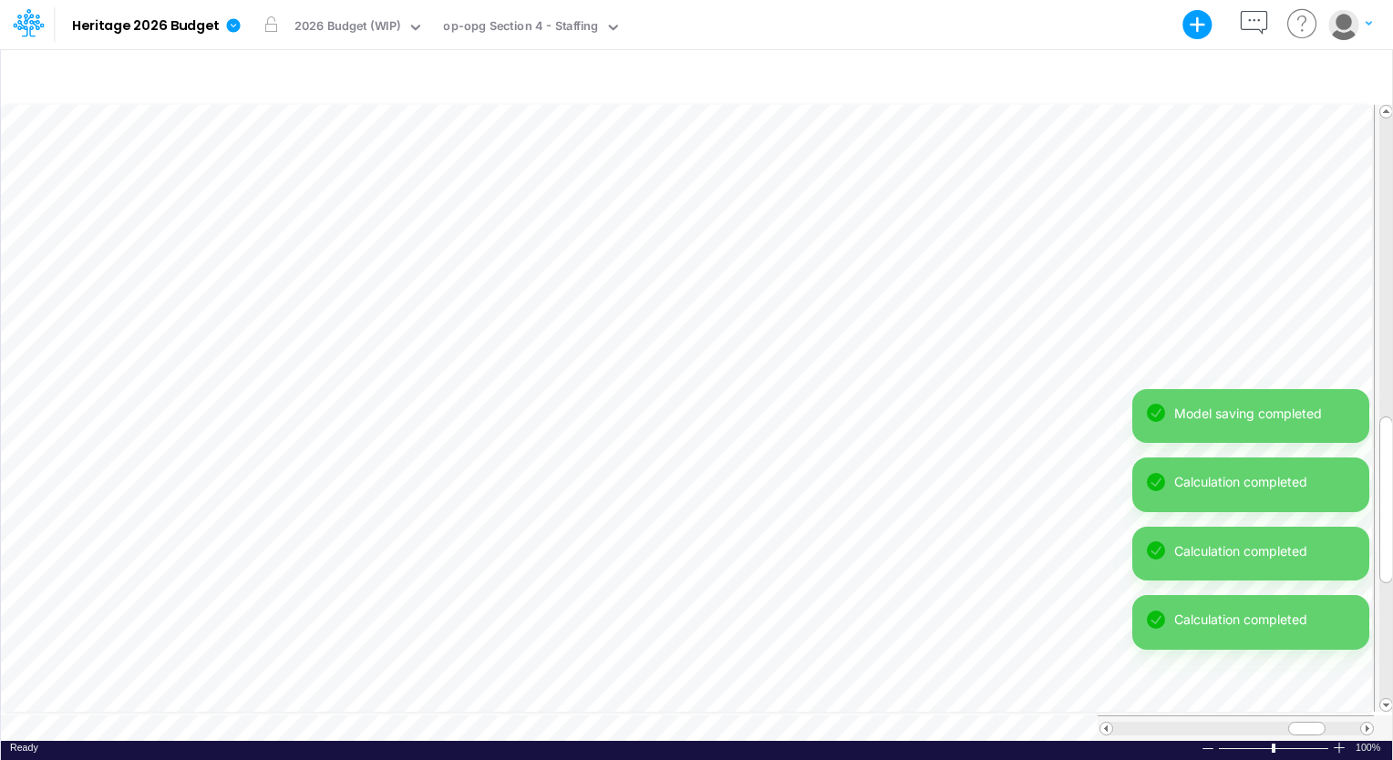
scroll to position [8, 2]
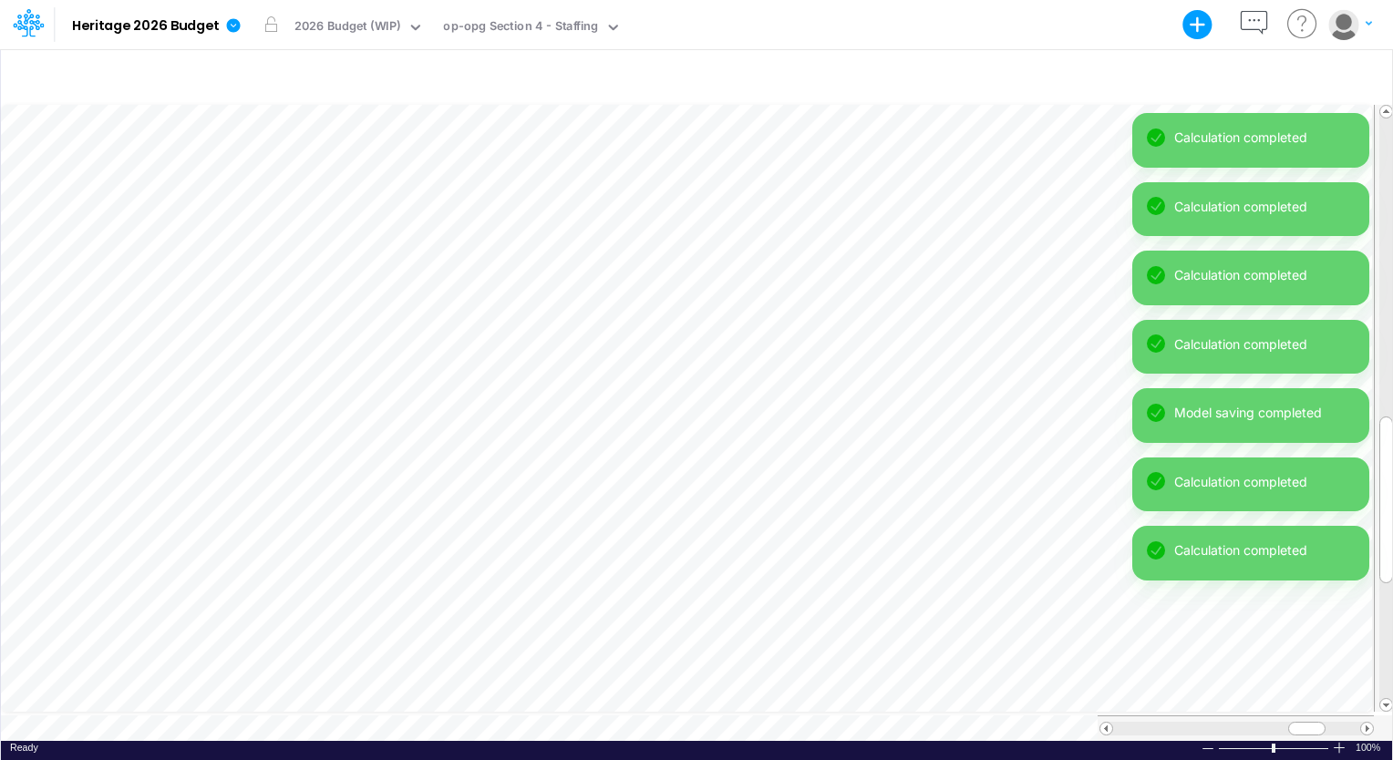
scroll to position [8, 2]
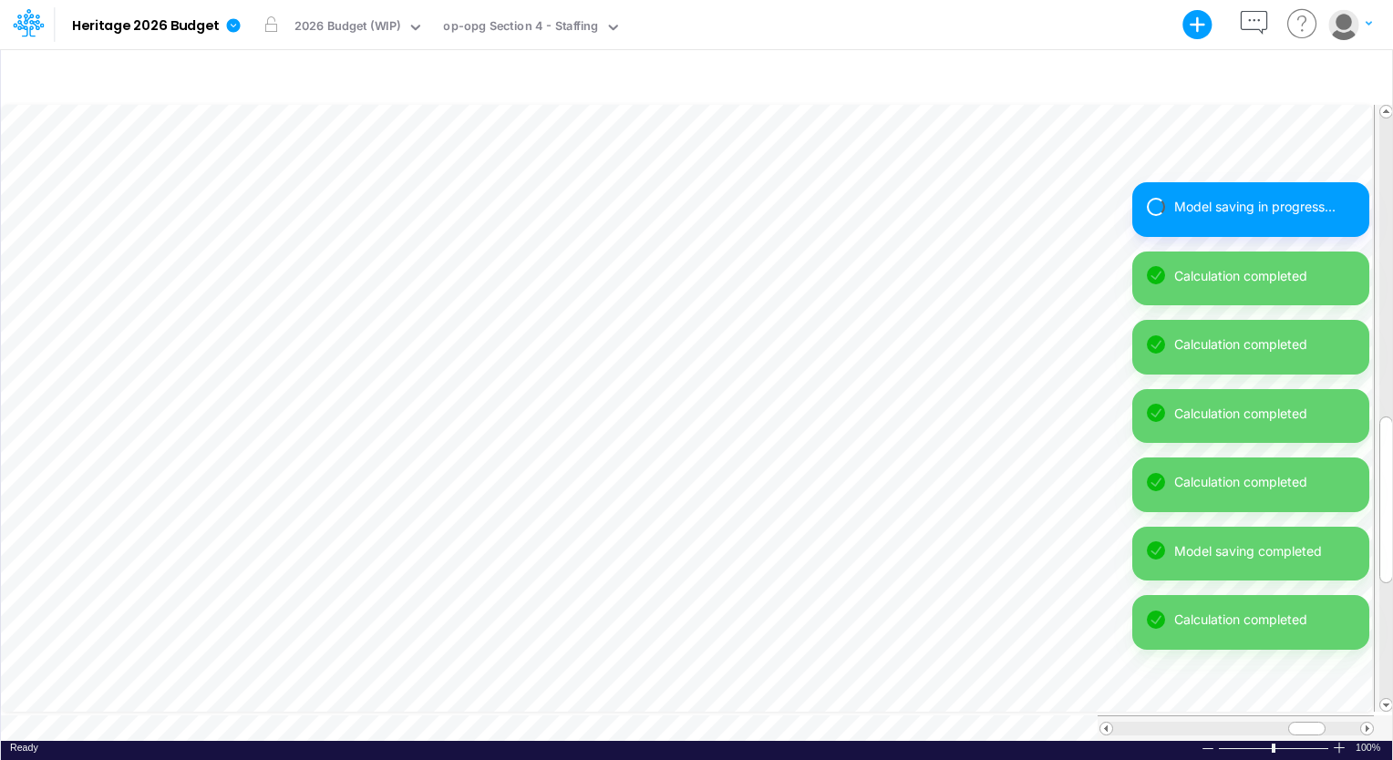
scroll to position [8, 2]
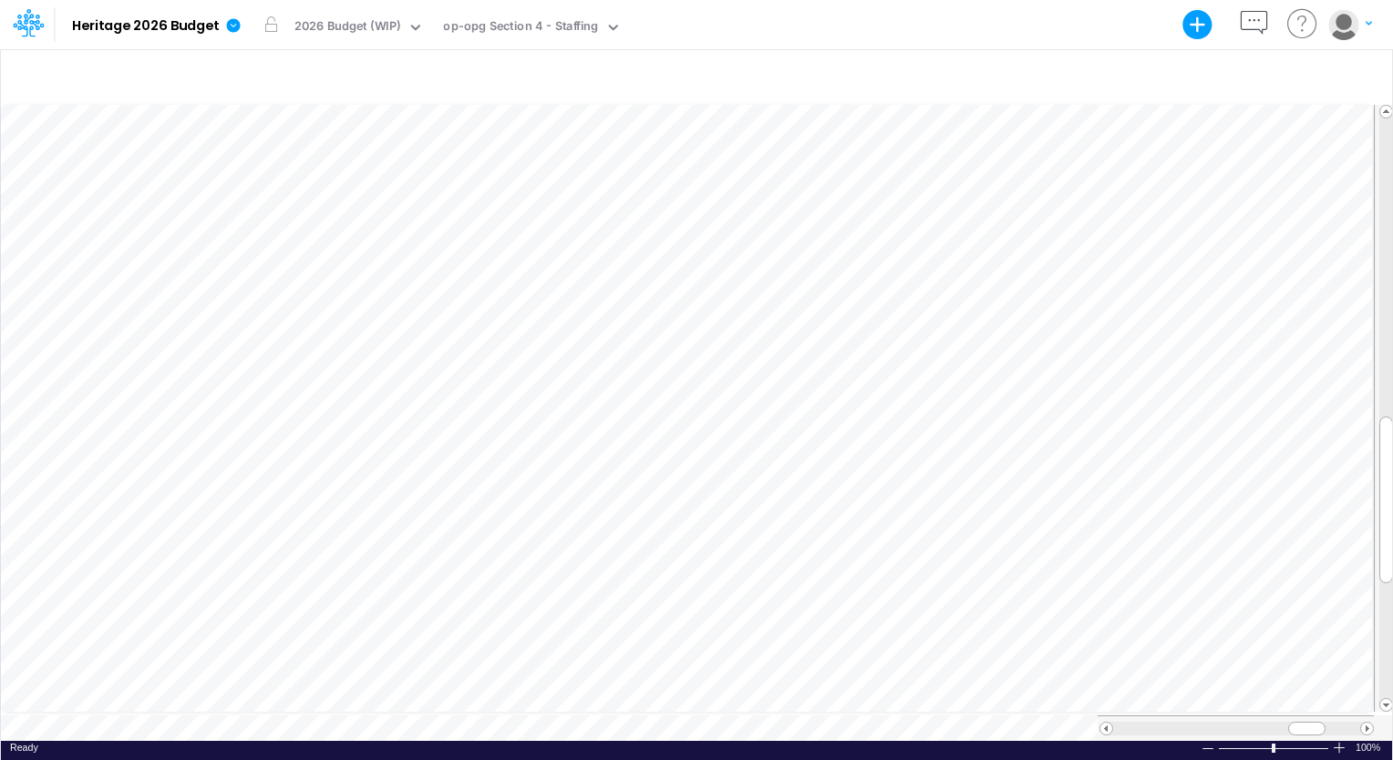
scroll to position [8, 2]
click at [1357, 161] on tr at bounding box center [697, 409] width 1393 height 614
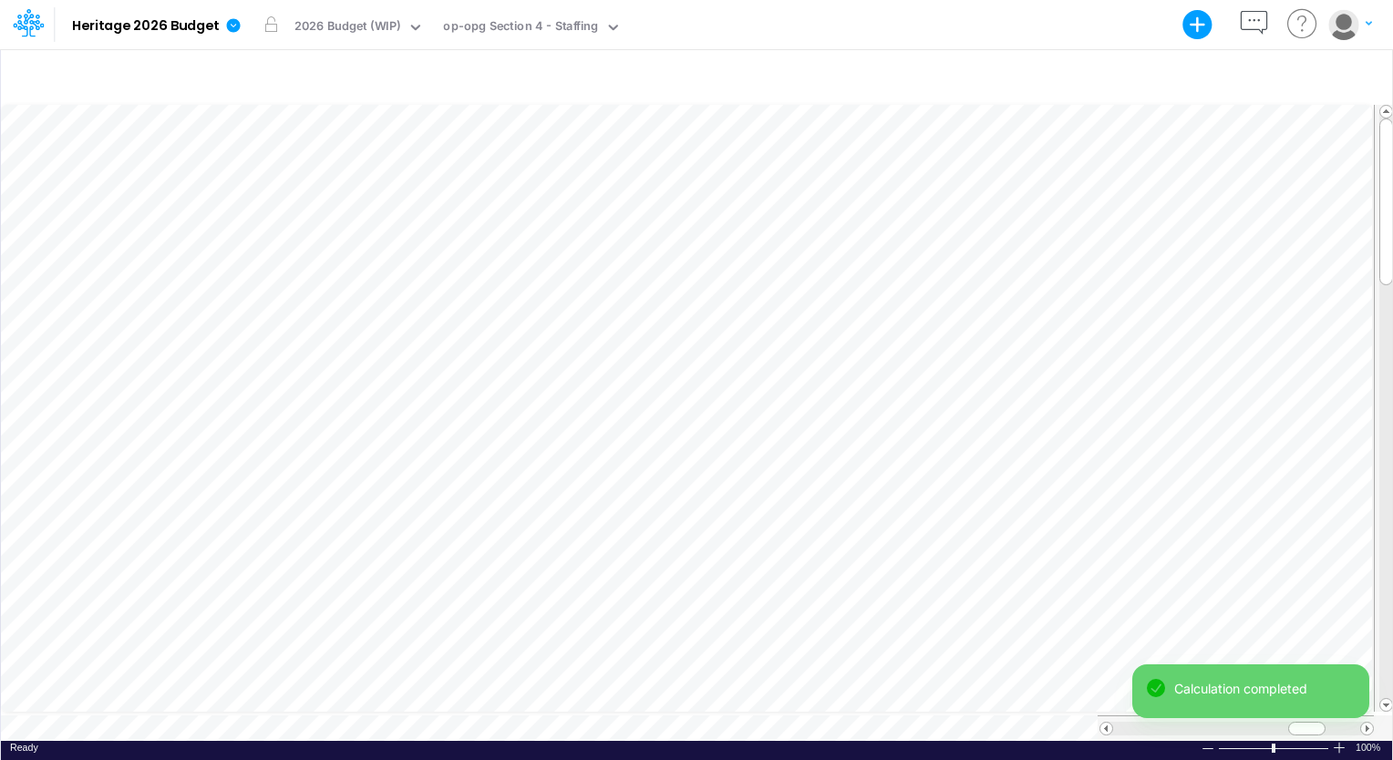
scroll to position [8, 2]
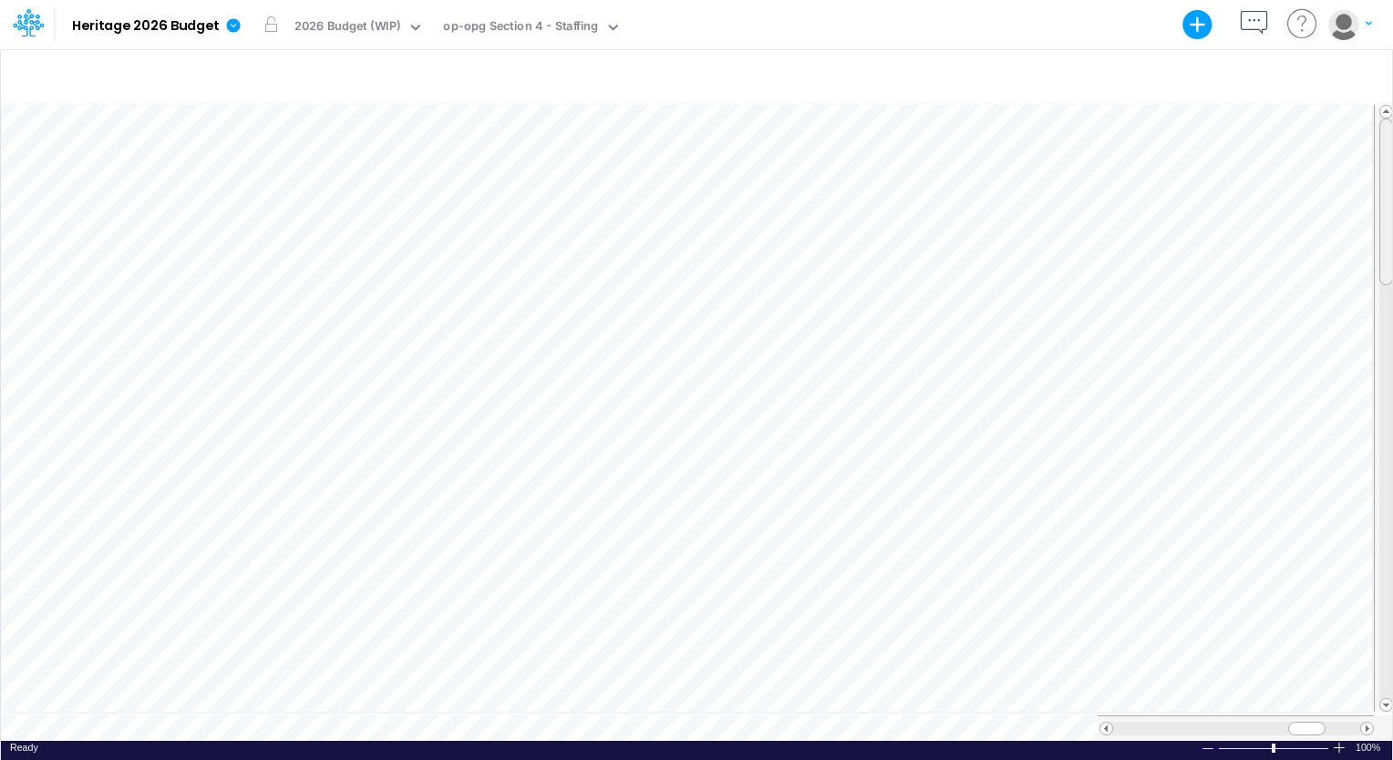
drag, startPoint x: 1385, startPoint y: 209, endPoint x: 1389, endPoint y: 279, distance: 70.3
drag, startPoint x: 1389, startPoint y: 279, endPoint x: 1392, endPoint y: 430, distance: 151.4
click at [1392, 430] on html "Model Heritage 2026 Budget Export Excel Scenario 2026 Budget (WIP) View op-opg …" at bounding box center [696, 380] width 1393 height 760
drag, startPoint x: 1303, startPoint y: 716, endPoint x: 1265, endPoint y: 724, distance: 39.2
click at [1265, 724] on span at bounding box center [1269, 729] width 12 height 12
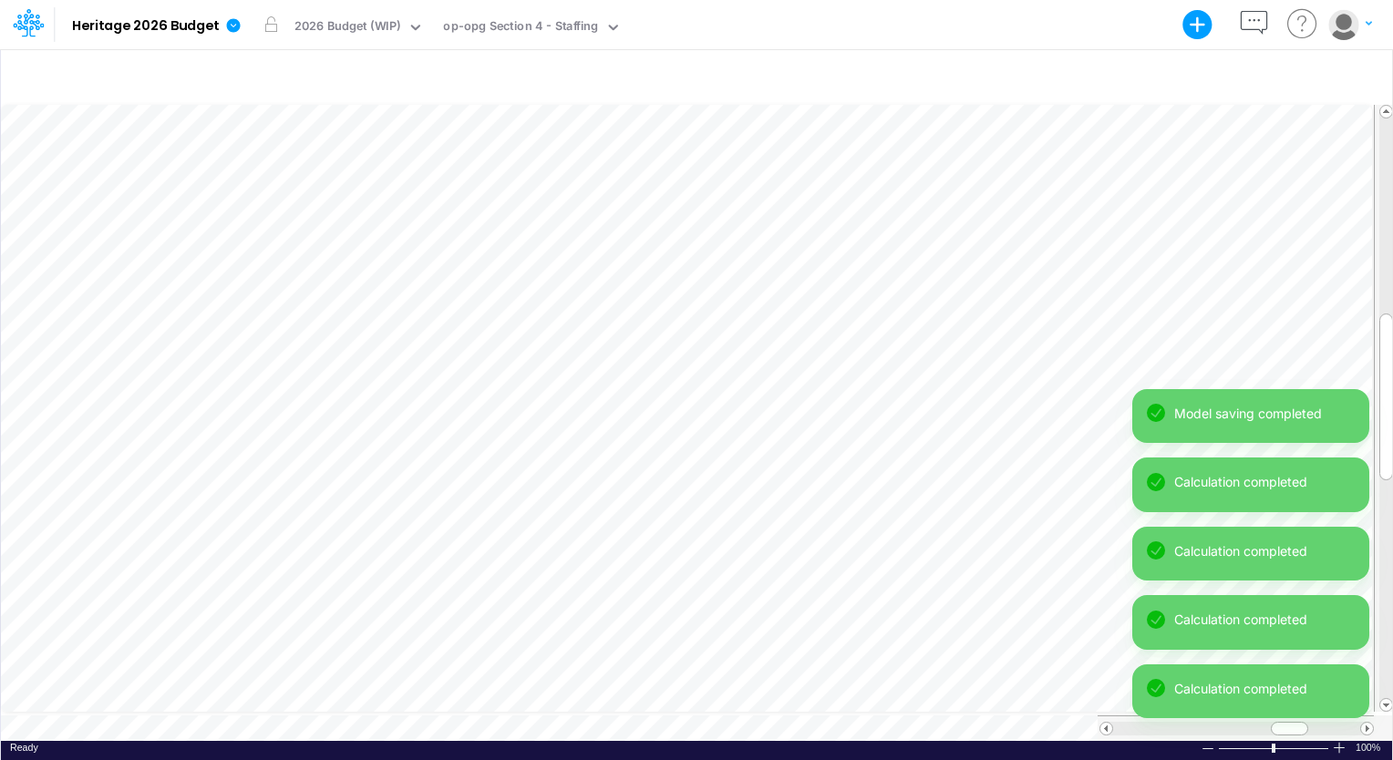
scroll to position [8, 2]
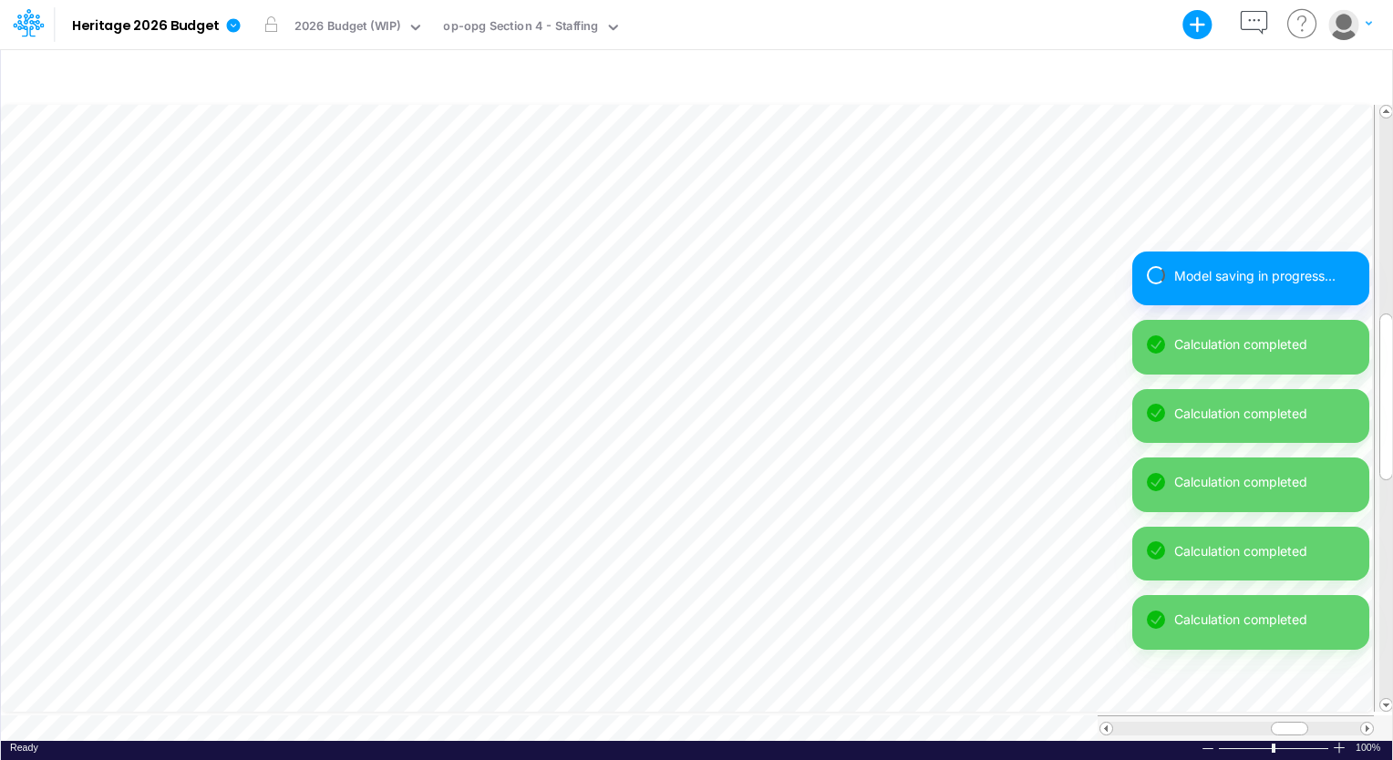
scroll to position [8, 2]
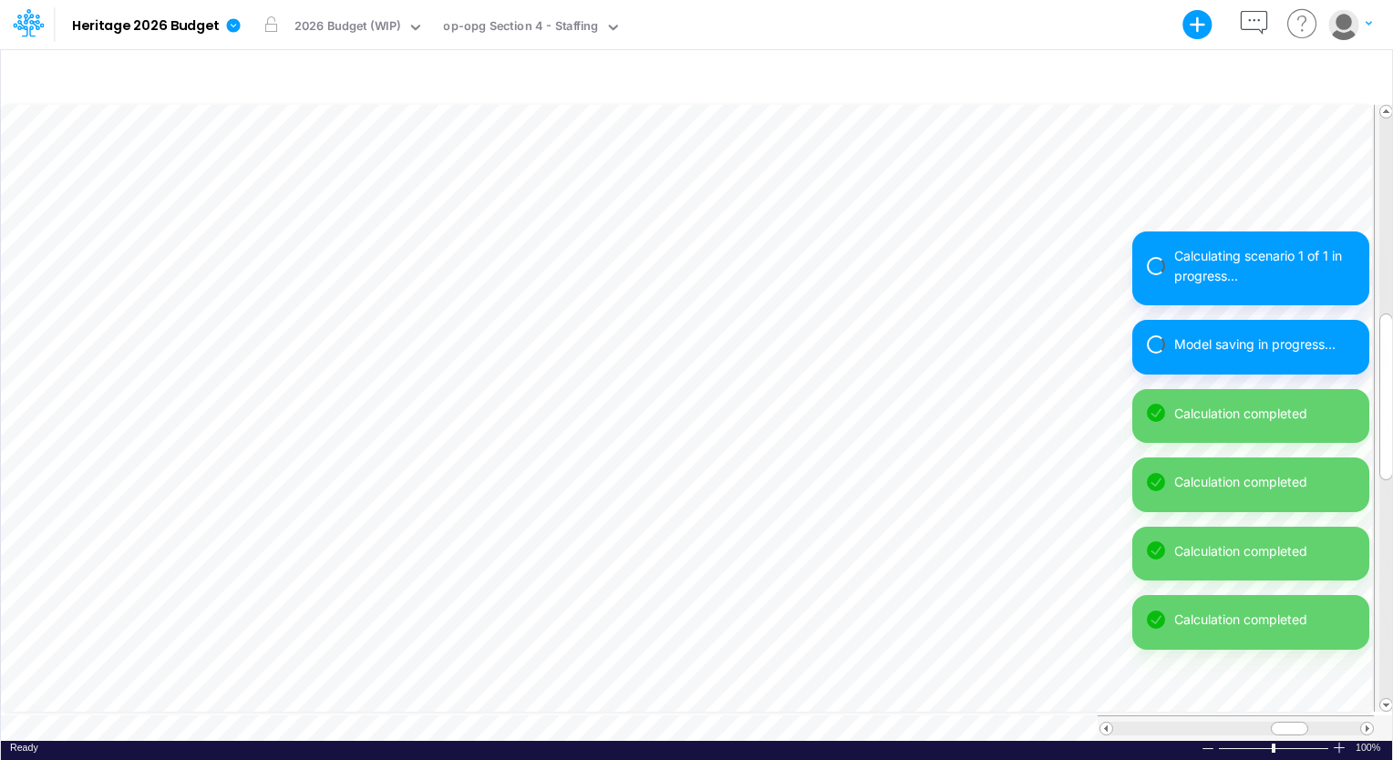
scroll to position [8, 2]
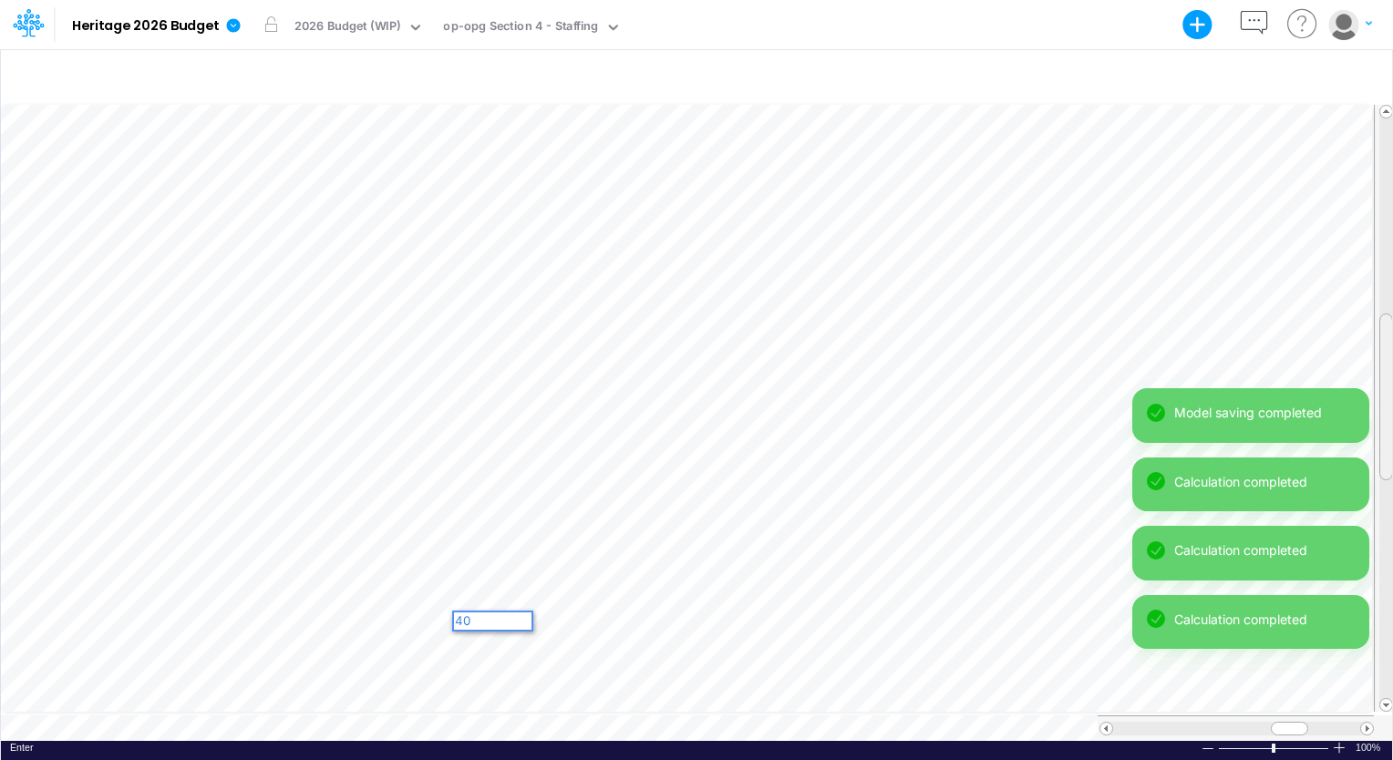
drag, startPoint x: 1389, startPoint y: 325, endPoint x: 1389, endPoint y: 370, distance: 45.6
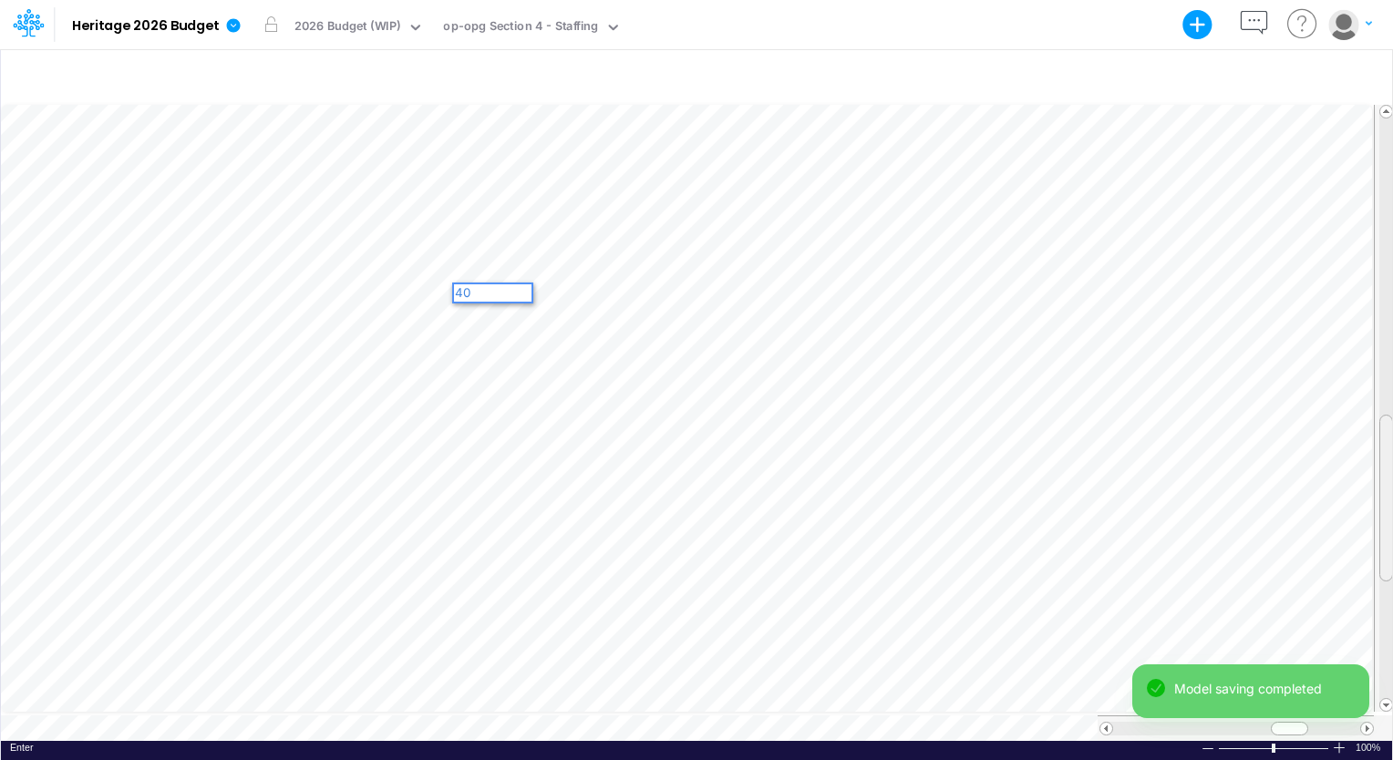
drag, startPoint x: 1389, startPoint y: 370, endPoint x: 1382, endPoint y: 451, distance: 81.5
click at [1382, 451] on div at bounding box center [1386, 498] width 14 height 167
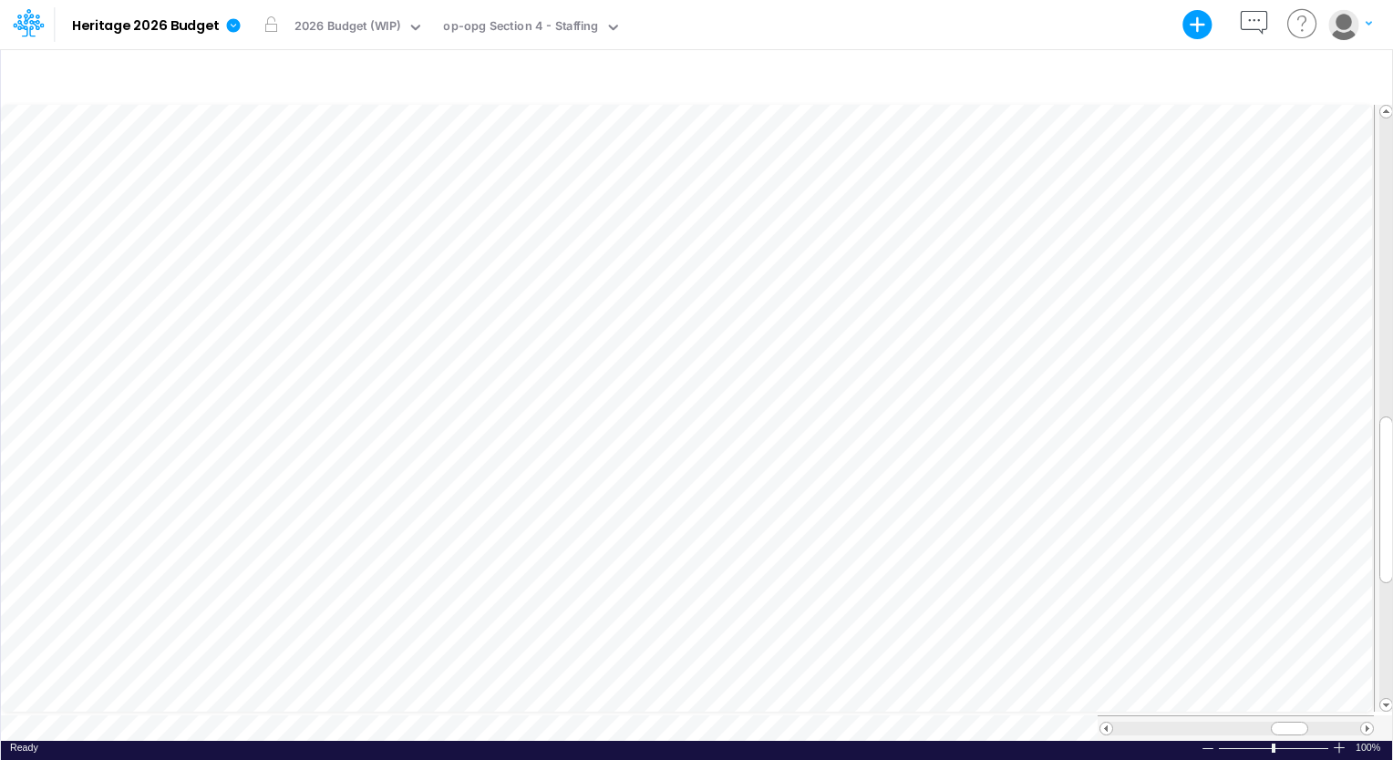
scroll to position [8, 2]
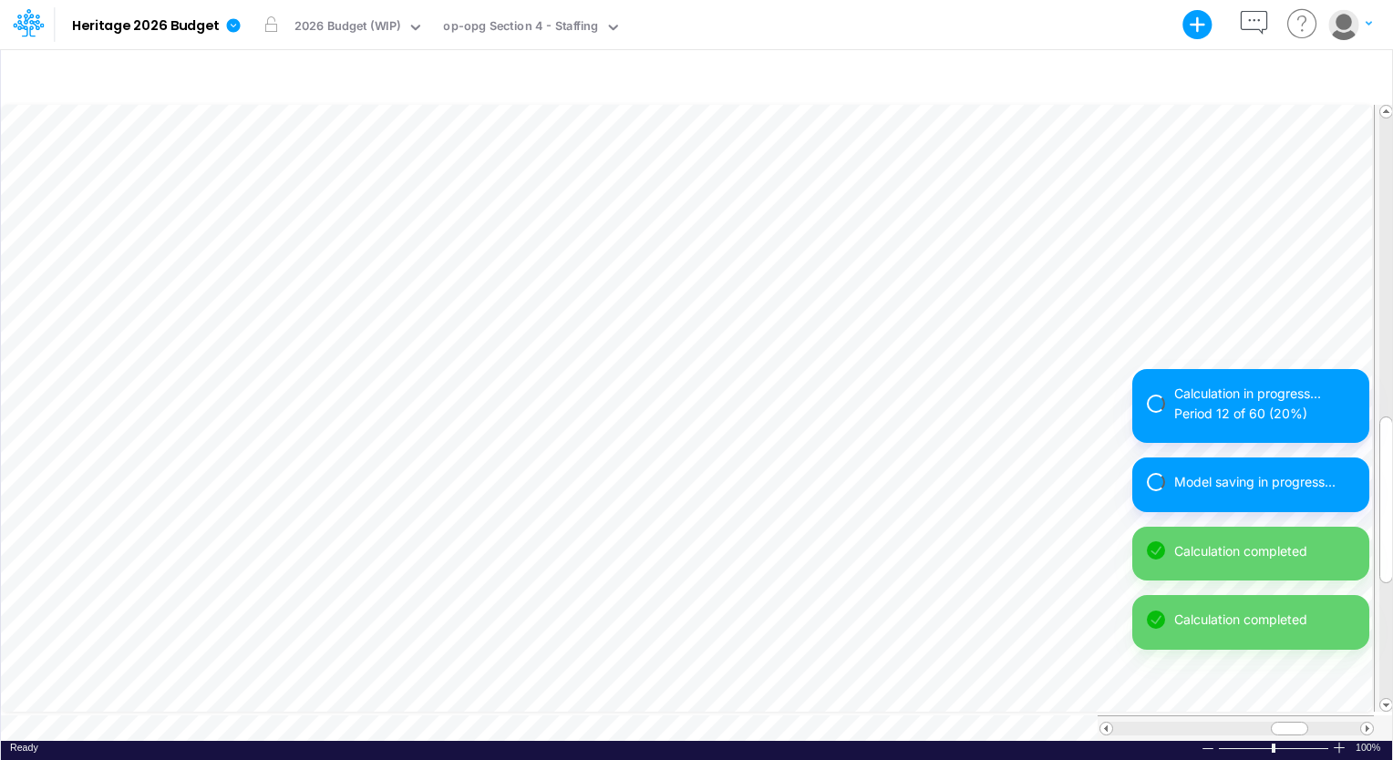
scroll to position [8, 2]
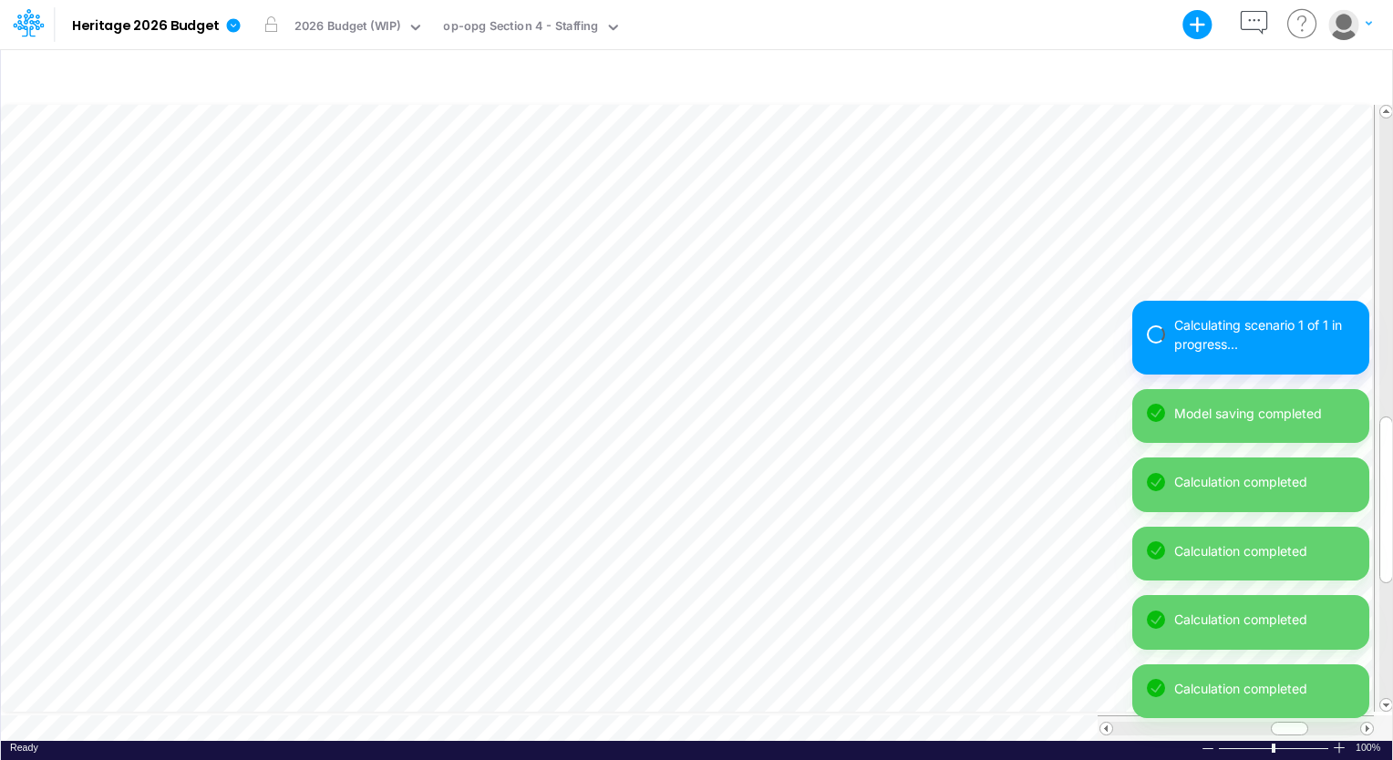
scroll to position [8, 2]
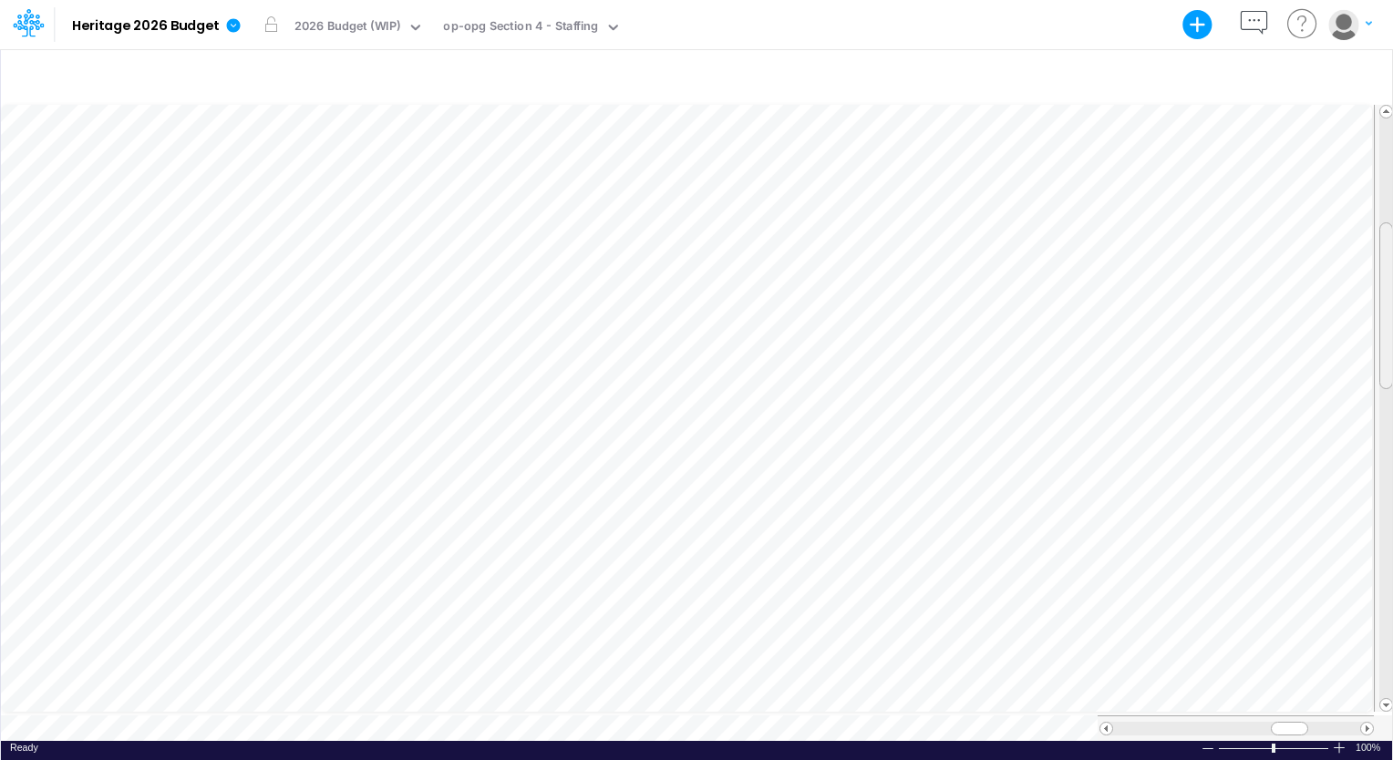
drag, startPoint x: 1386, startPoint y: 436, endPoint x: 1382, endPoint y: 240, distance: 196.1
click at [1382, 240] on div at bounding box center [1386, 305] width 14 height 167
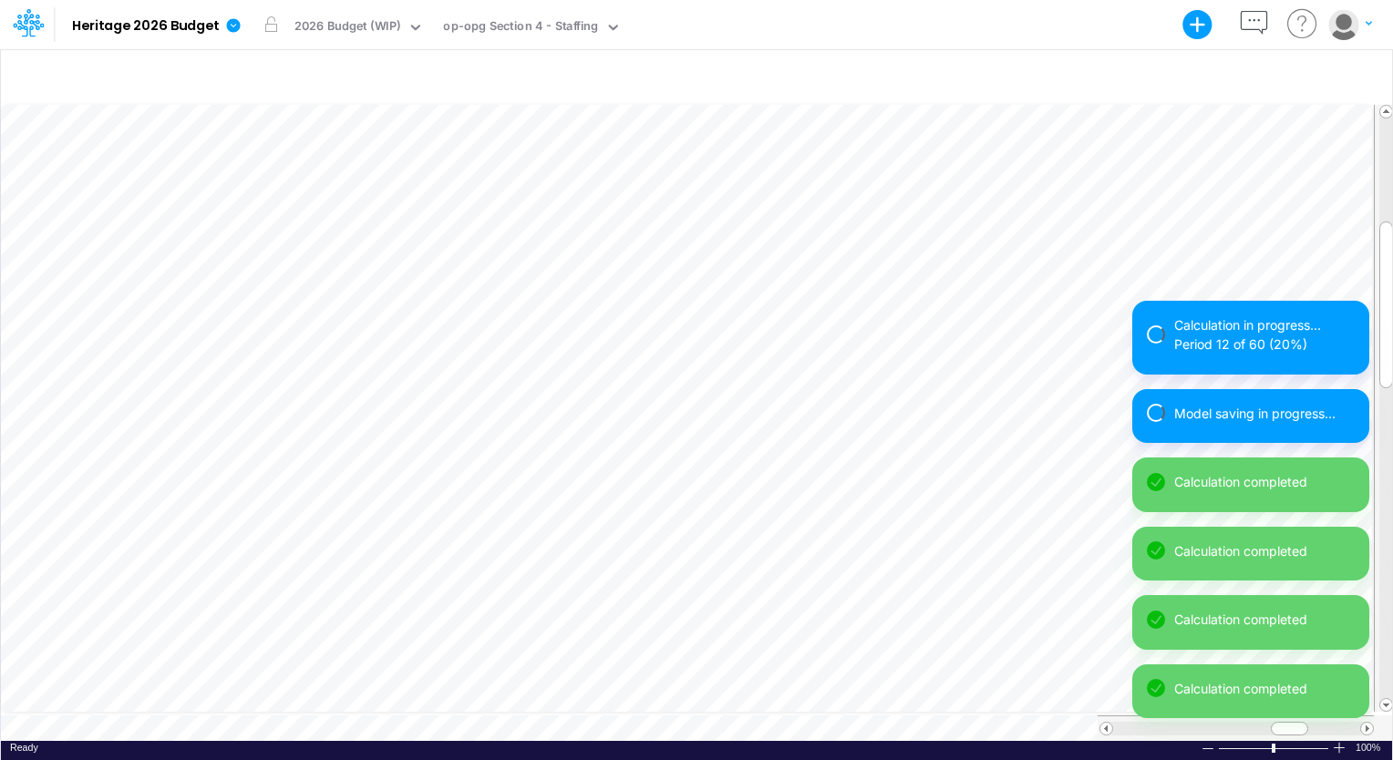
scroll to position [8, 2]
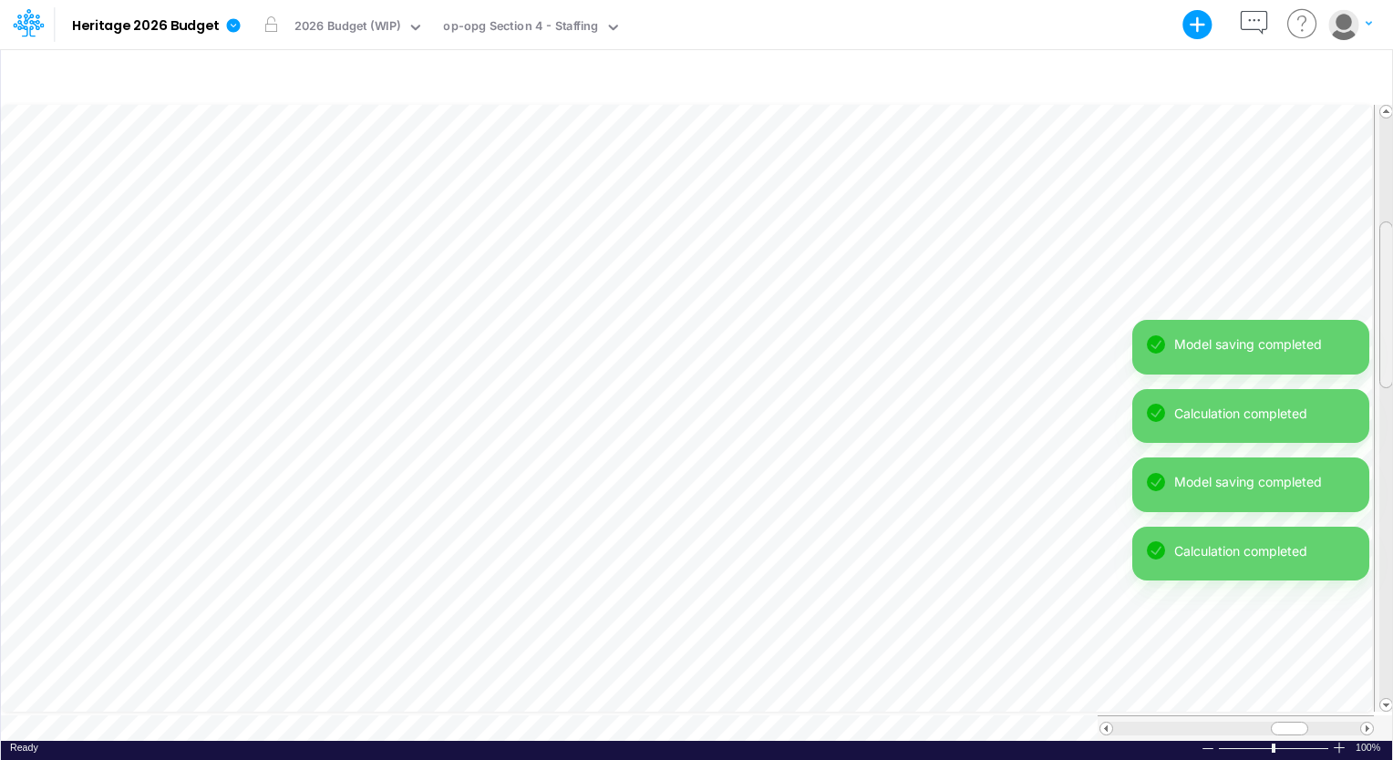
drag, startPoint x: 1388, startPoint y: 260, endPoint x: 1379, endPoint y: 315, distance: 55.5
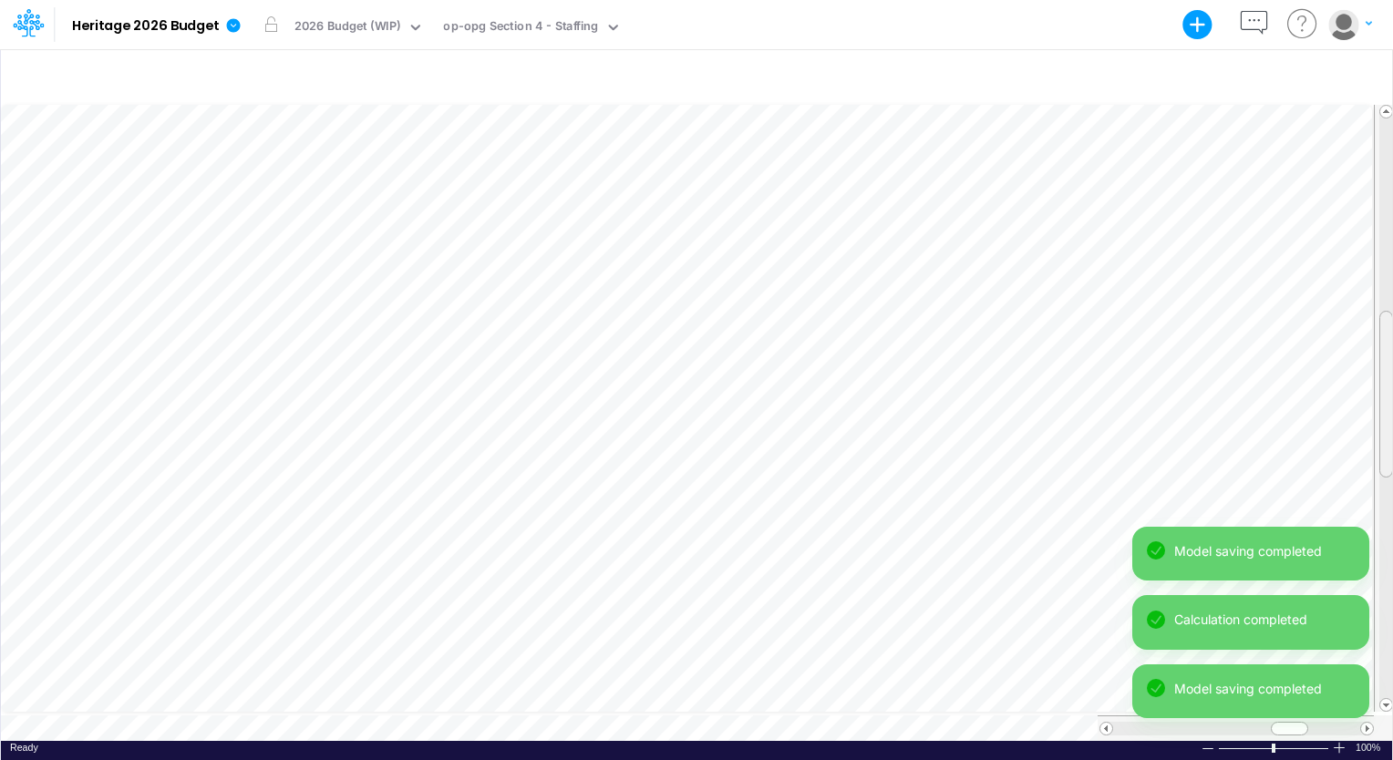
drag, startPoint x: 1379, startPoint y: 315, endPoint x: 1382, endPoint y: 372, distance: 57.6
click at [1382, 372] on div at bounding box center [1386, 394] width 14 height 167
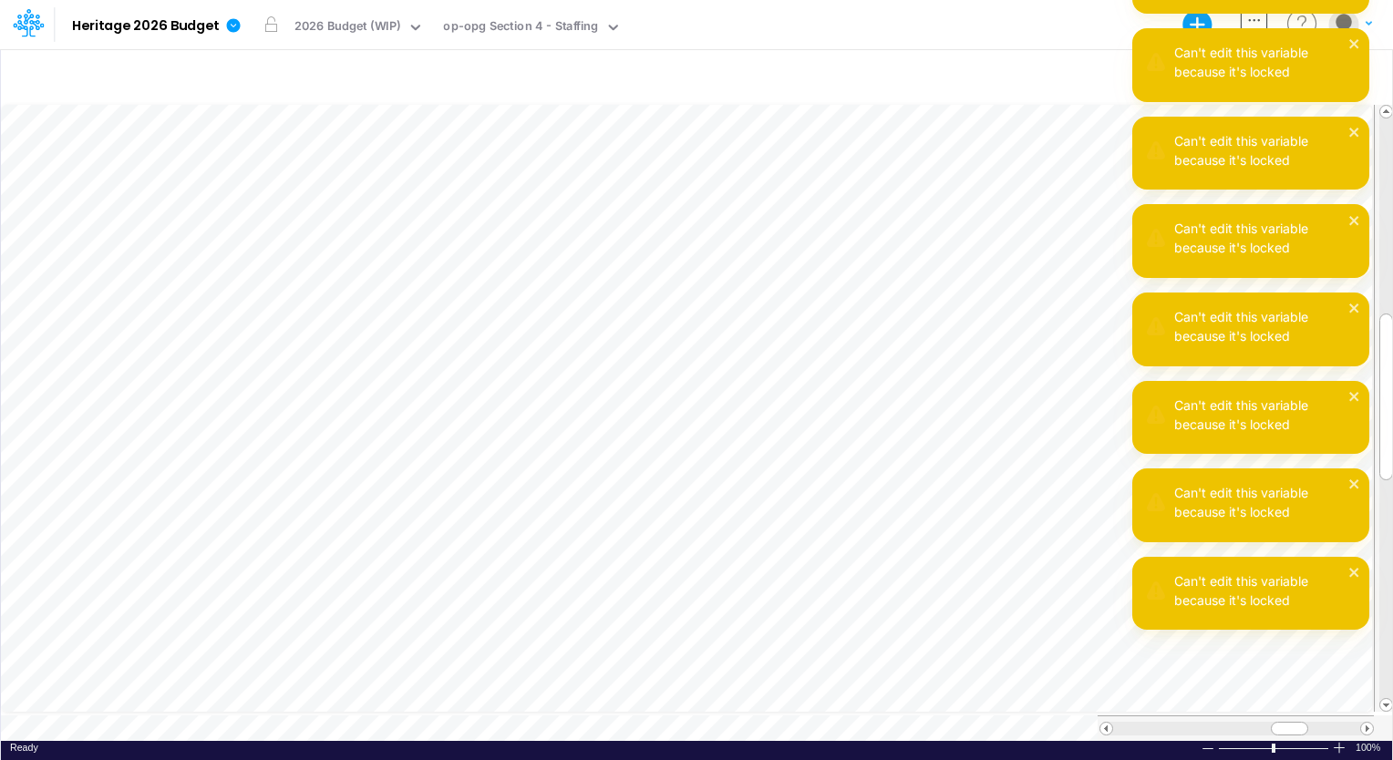
scroll to position [8, 2]
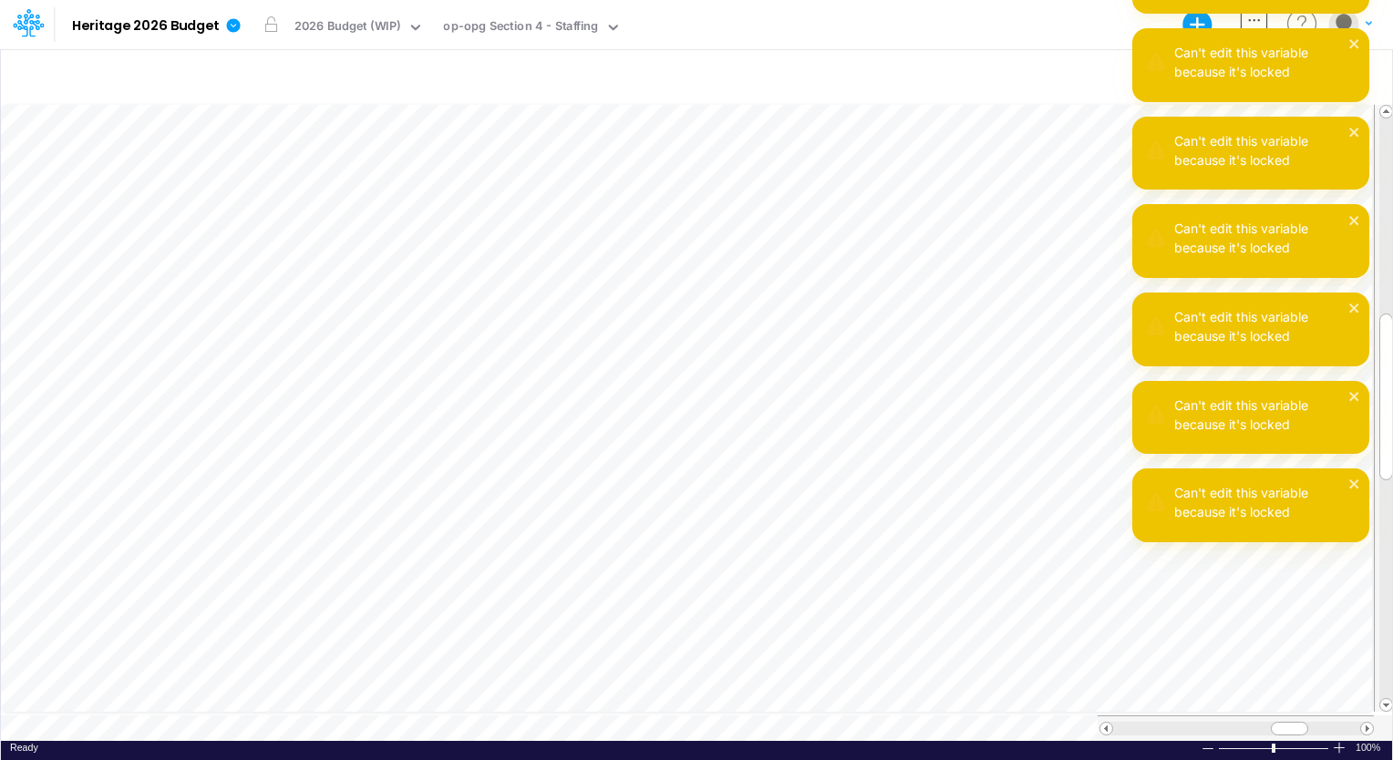
scroll to position [8, 2]
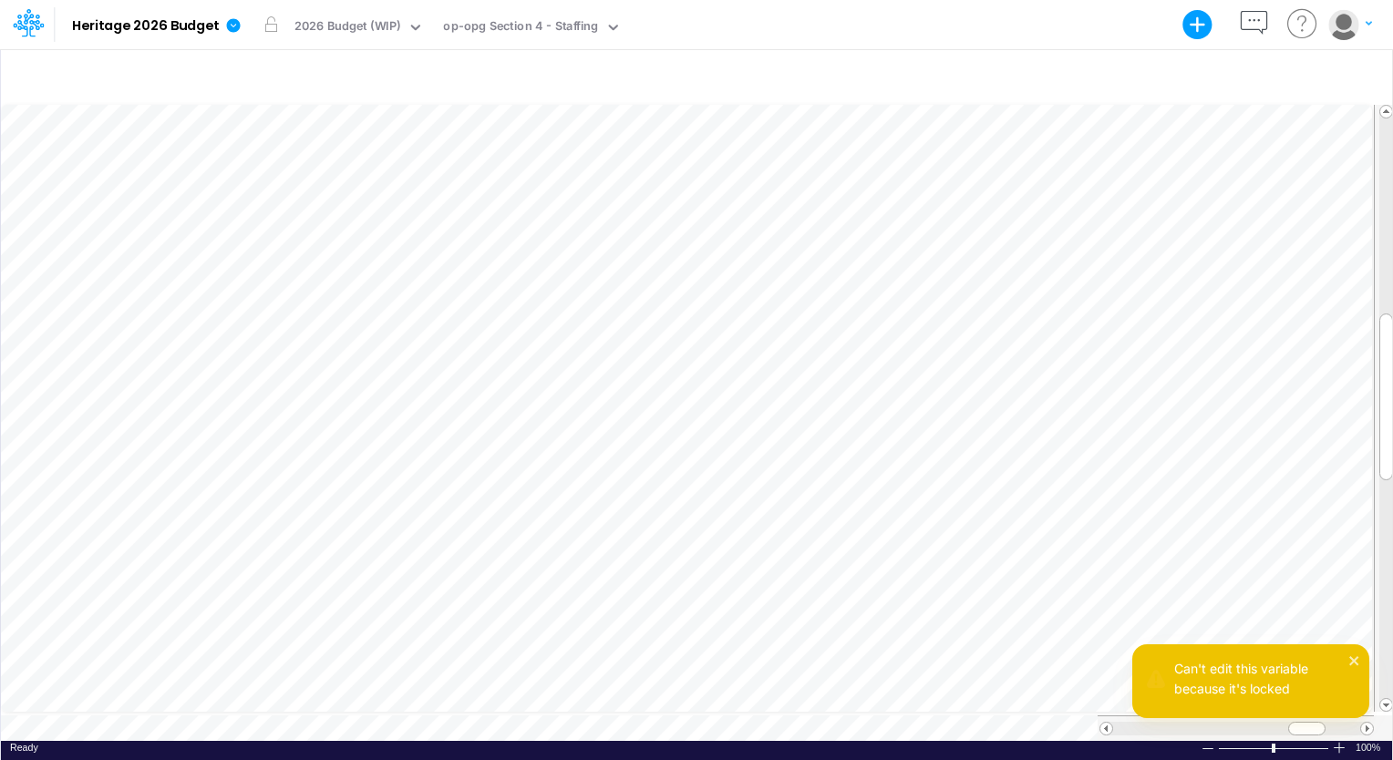
scroll to position [8, 2]
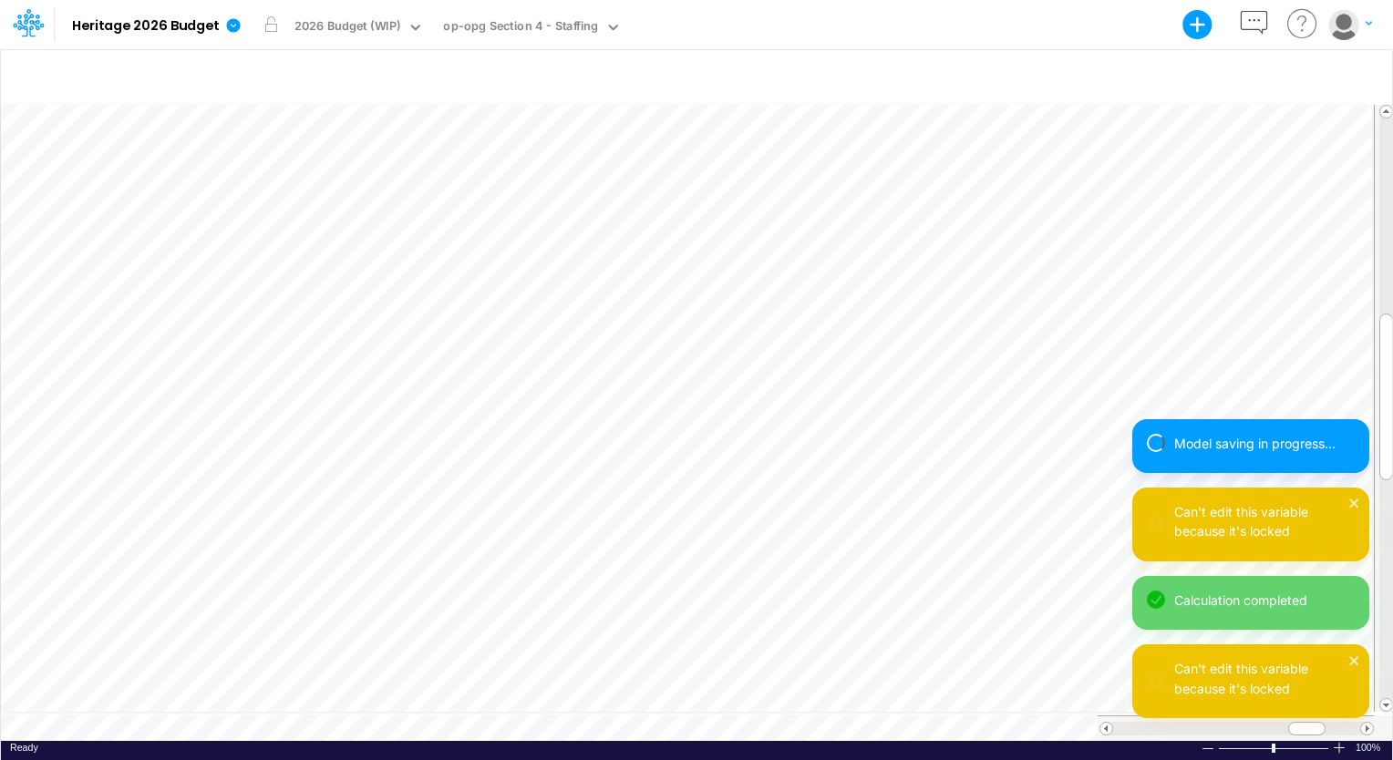
scroll to position [8, 2]
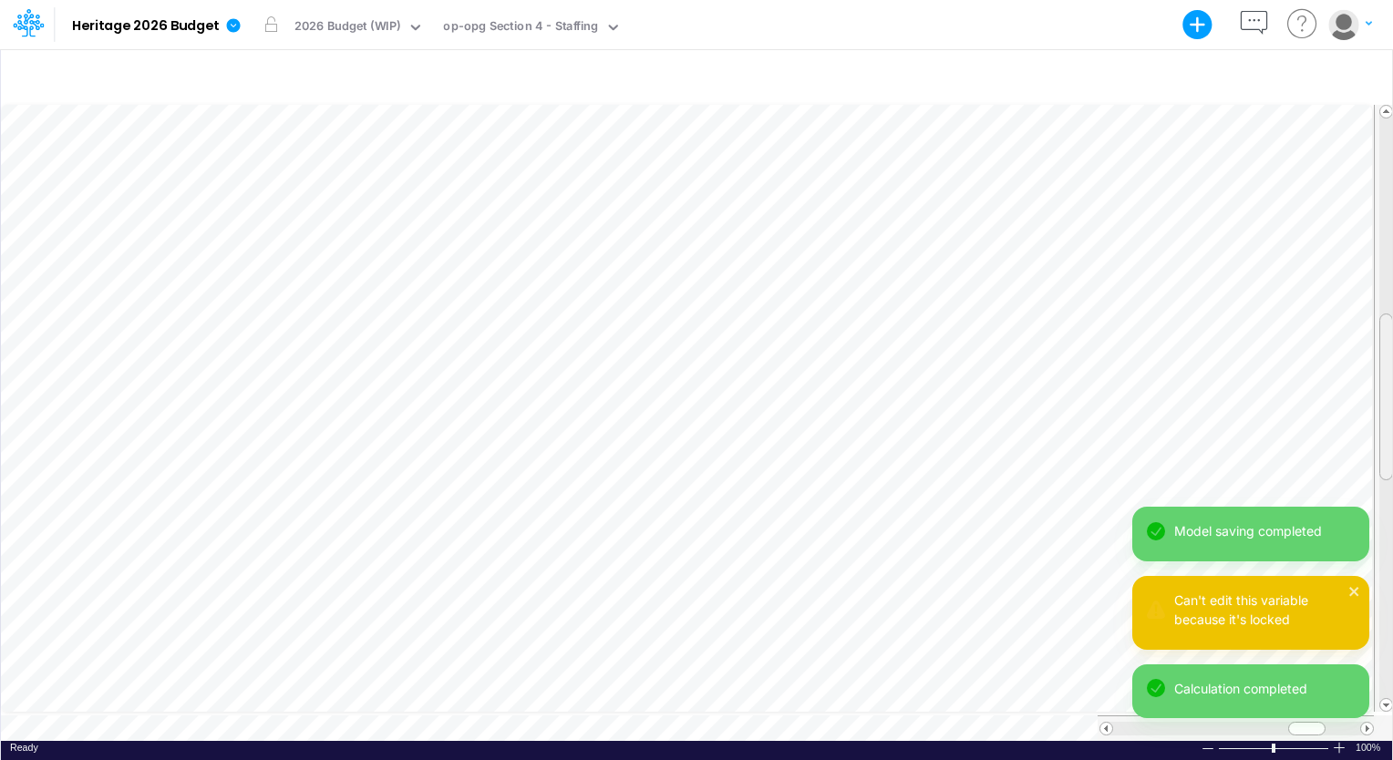
drag, startPoint x: 1389, startPoint y: 334, endPoint x: 1389, endPoint y: 399, distance: 65.6
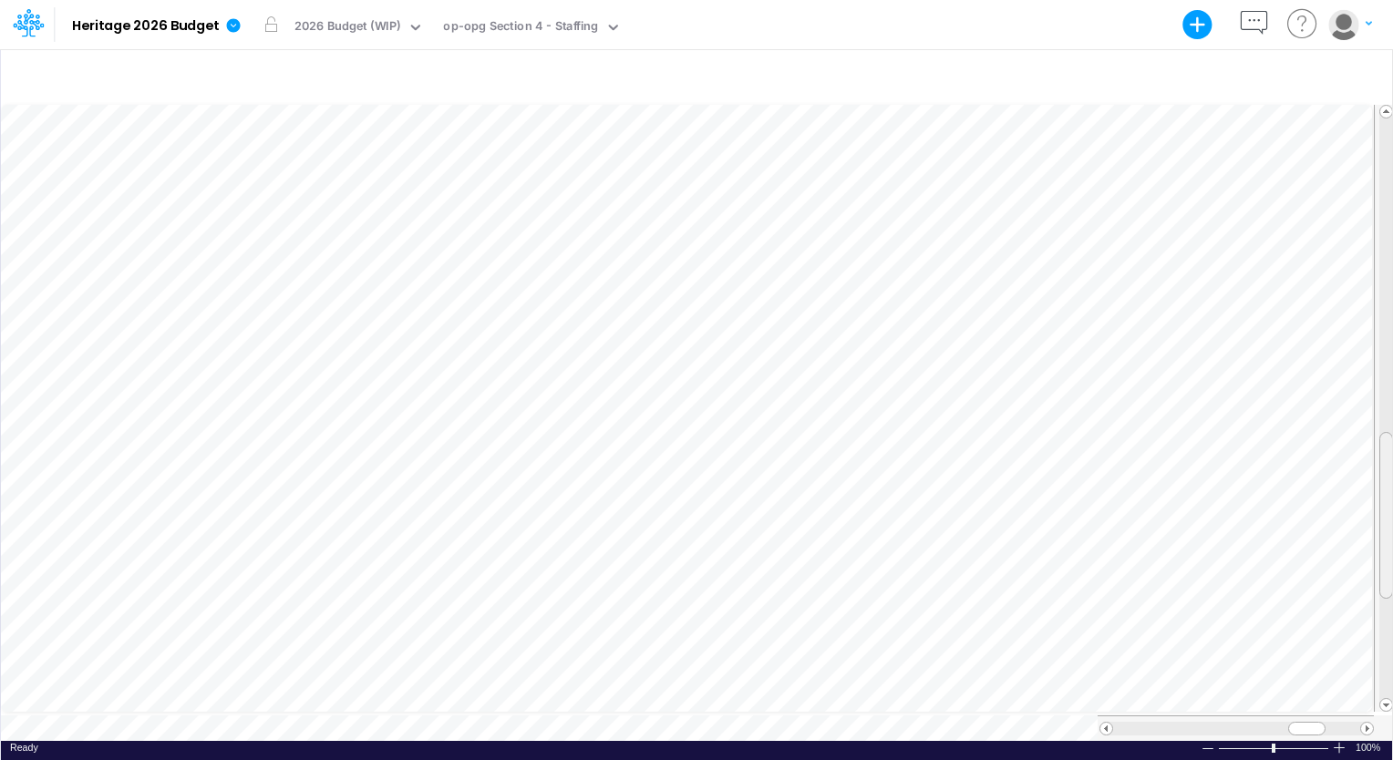
drag, startPoint x: 1389, startPoint y: 399, endPoint x: 1379, endPoint y: 547, distance: 148.1
click at [1379, 547] on div at bounding box center [1386, 515] width 14 height 167
drag, startPoint x: 1389, startPoint y: 439, endPoint x: 1386, endPoint y: 324, distance: 114.9
click at [1386, 325] on div at bounding box center [1386, 408] width 14 height 167
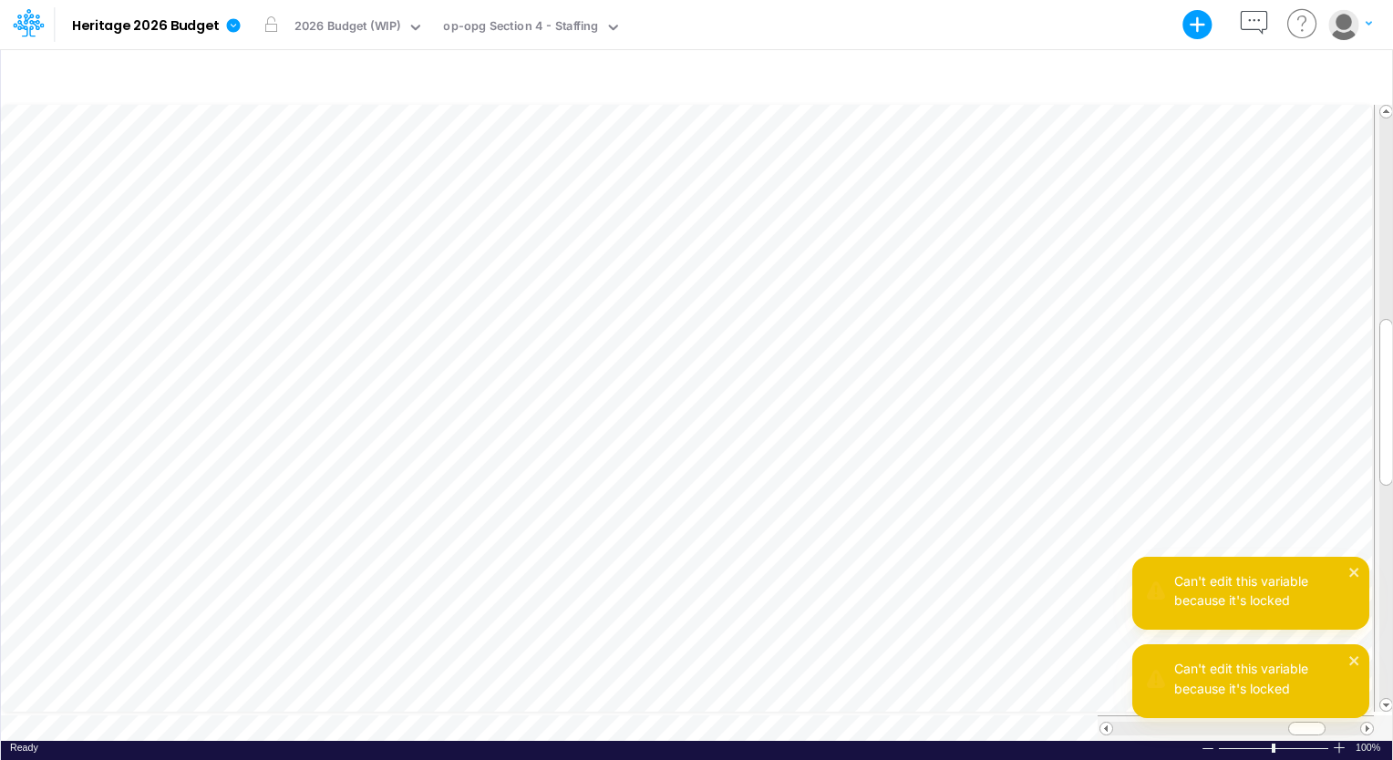
scroll to position [8, 21]
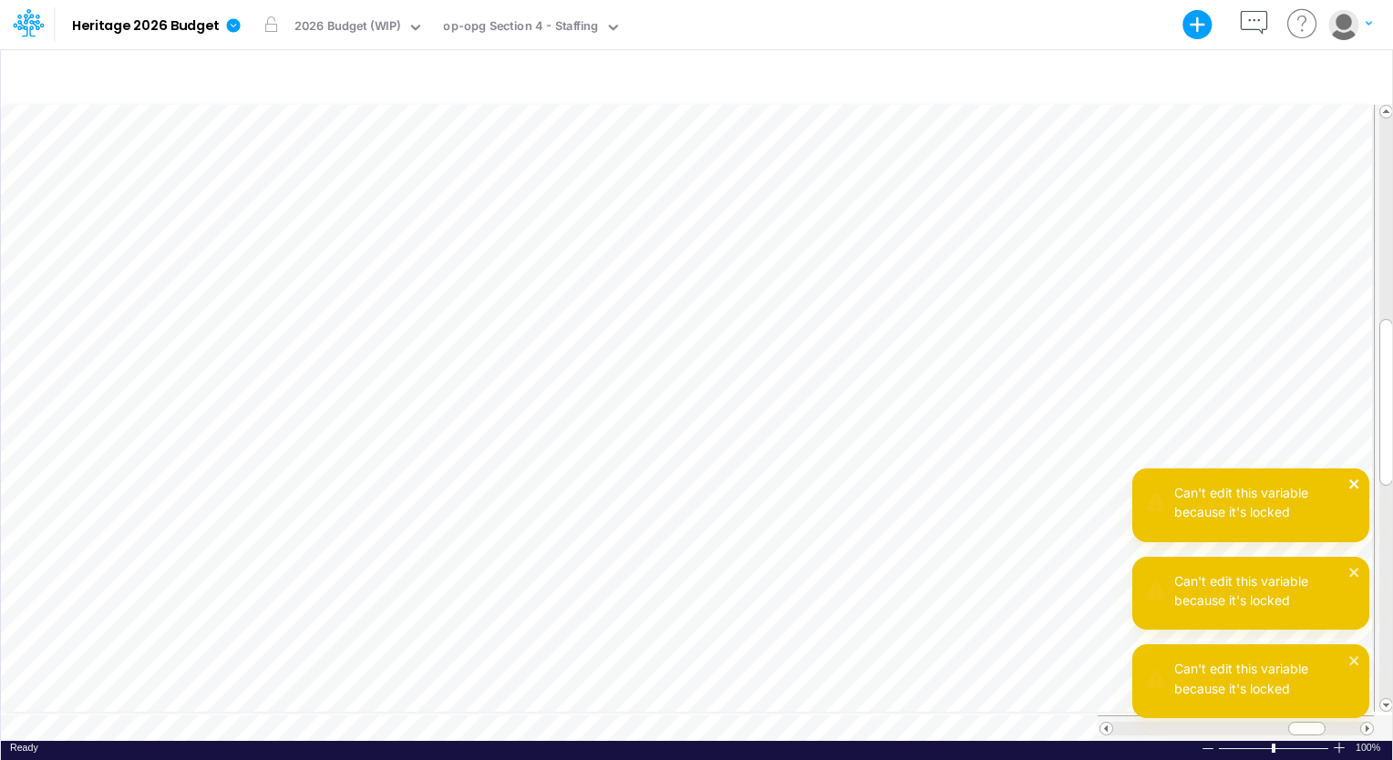
click at [1357, 480] on icon "close" at bounding box center [1353, 484] width 9 height 9
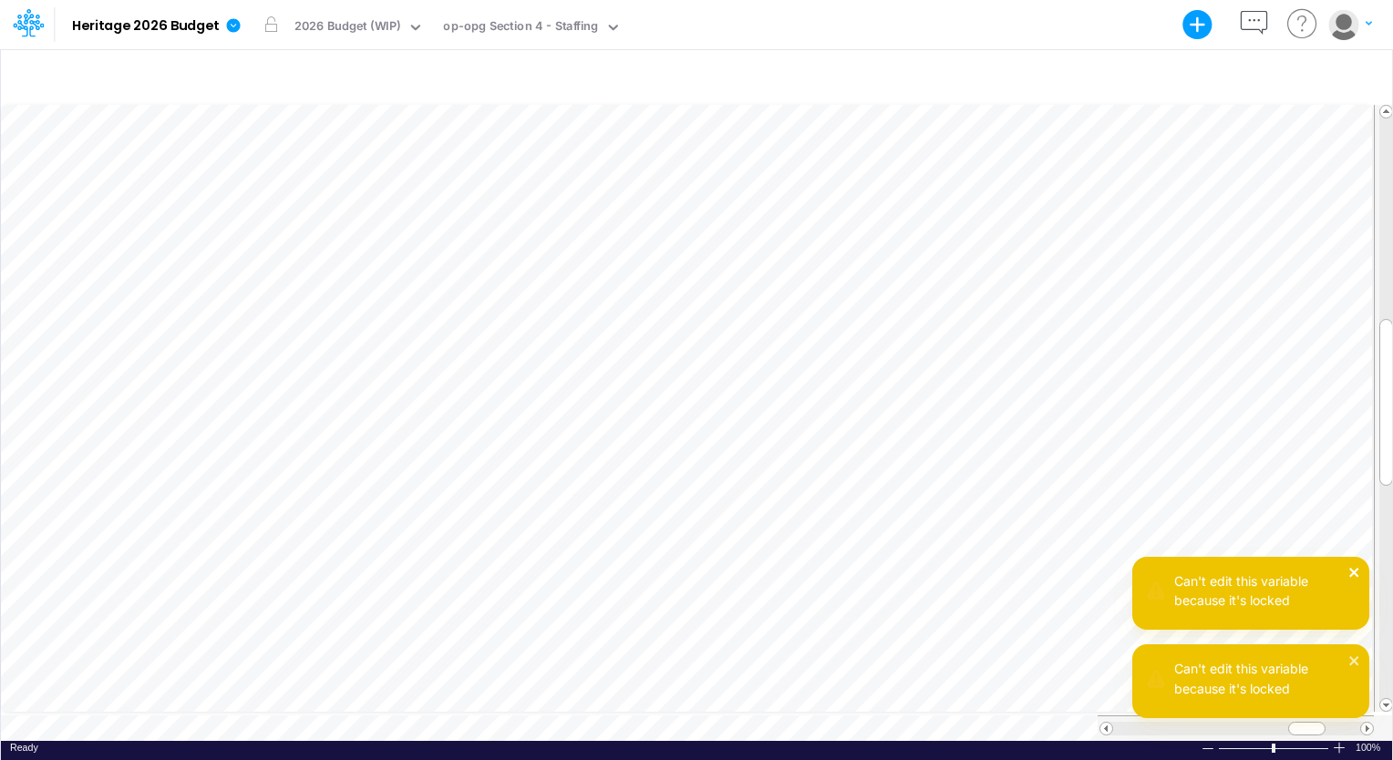
click at [1354, 569] on icon "close" at bounding box center [1354, 572] width 13 height 15
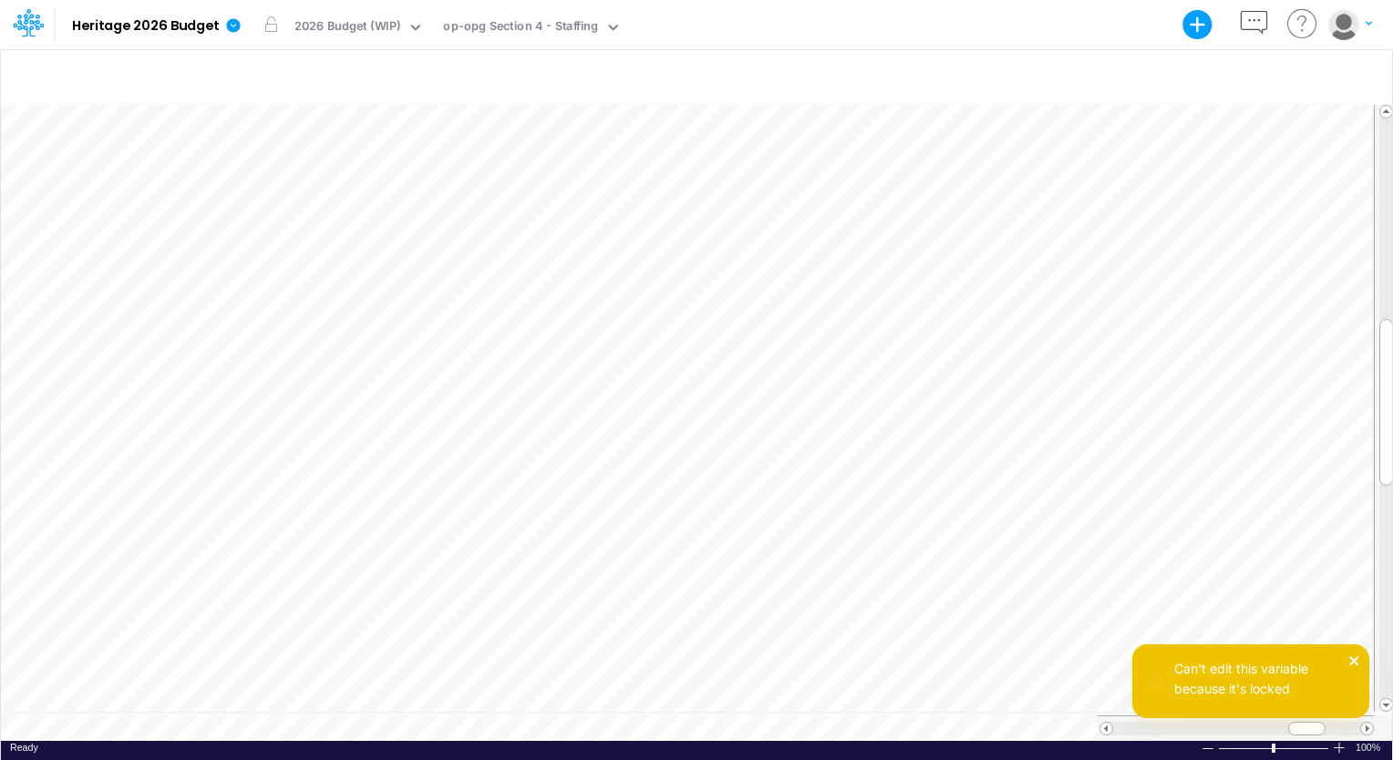
click at [1353, 662] on icon "close" at bounding box center [1353, 660] width 9 height 9
